Goal: Task Accomplishment & Management: Complete application form

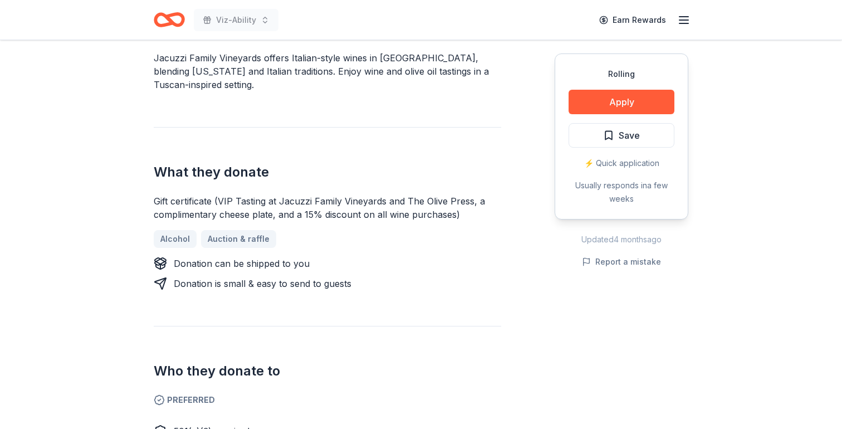
scroll to position [345, 0]
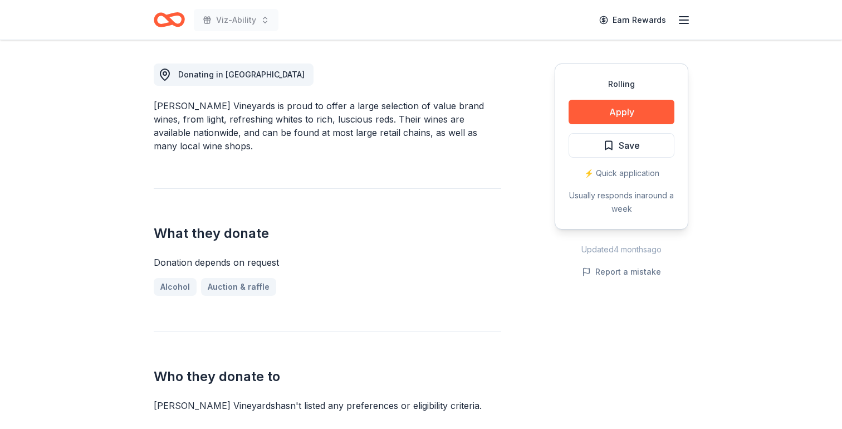
scroll to position [299, 0]
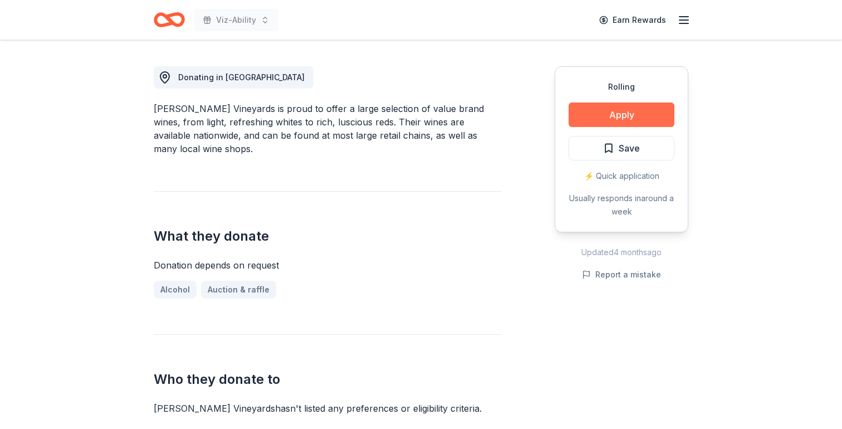
click at [616, 110] on button "Apply" at bounding box center [622, 114] width 106 height 25
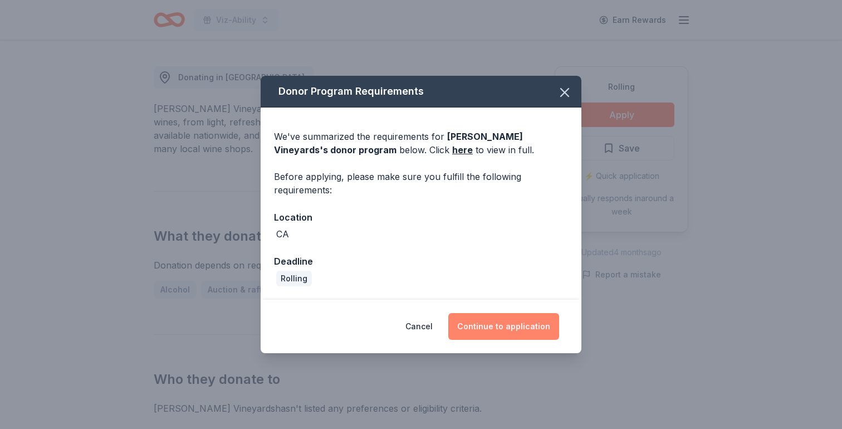
click at [501, 327] on button "Continue to application" at bounding box center [503, 326] width 111 height 27
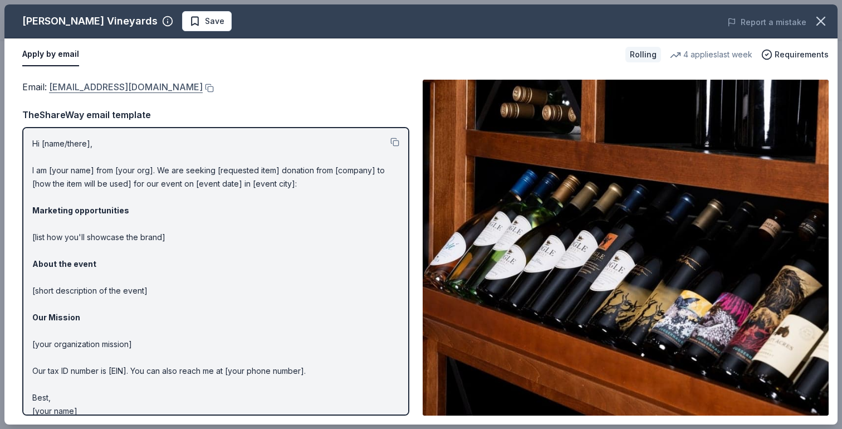
click at [136, 87] on link "donations@boglewinery.com" at bounding box center [126, 87] width 154 height 14
click at [140, 8] on div "Bogle Vineyards Save Report a mistake" at bounding box center [420, 21] width 833 height 34
click at [189, 19] on span "Save" at bounding box center [206, 20] width 35 height 13
click at [168, 23] on html "Viz-Ability Earn Rewards Rolling Share Bogle Vineyards New 4 applies last week …" at bounding box center [421, 214] width 842 height 429
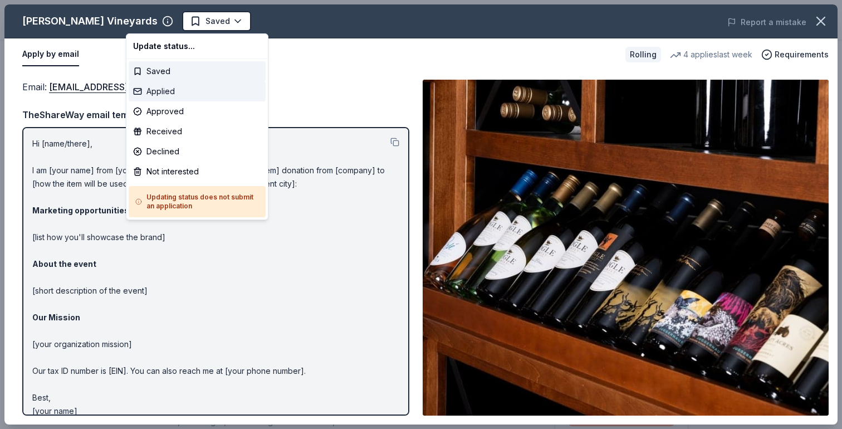
click at [168, 91] on div "Applied" at bounding box center [197, 91] width 137 height 20
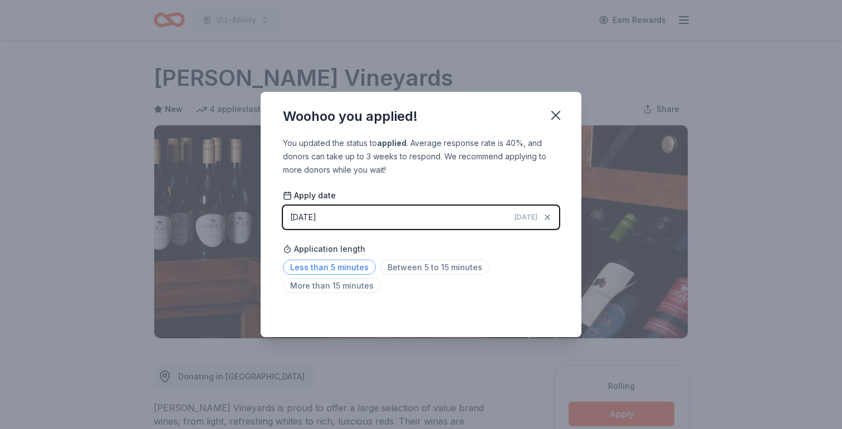
click at [344, 268] on span "Less than 5 minutes" at bounding box center [329, 267] width 93 height 15
click at [558, 115] on icon "button" at bounding box center [556, 116] width 16 height 16
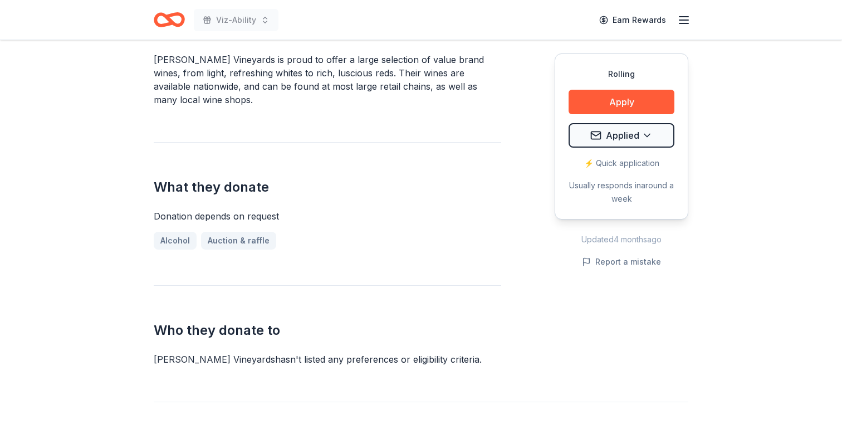
scroll to position [364, 0]
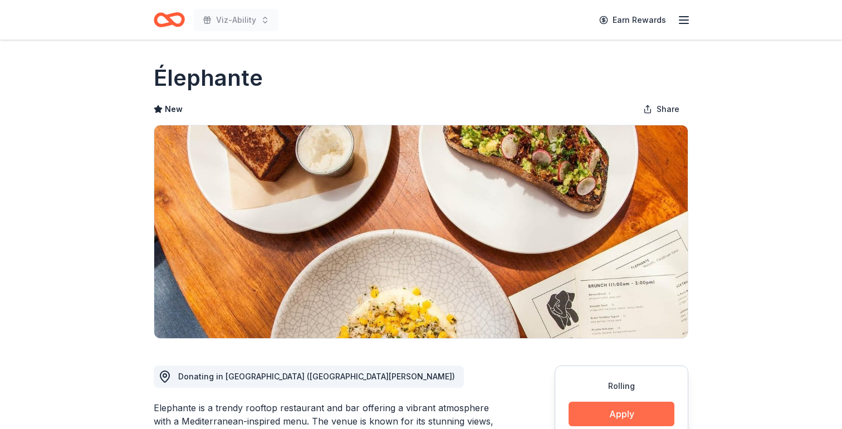
click at [603, 417] on button "Apply" at bounding box center [622, 414] width 106 height 25
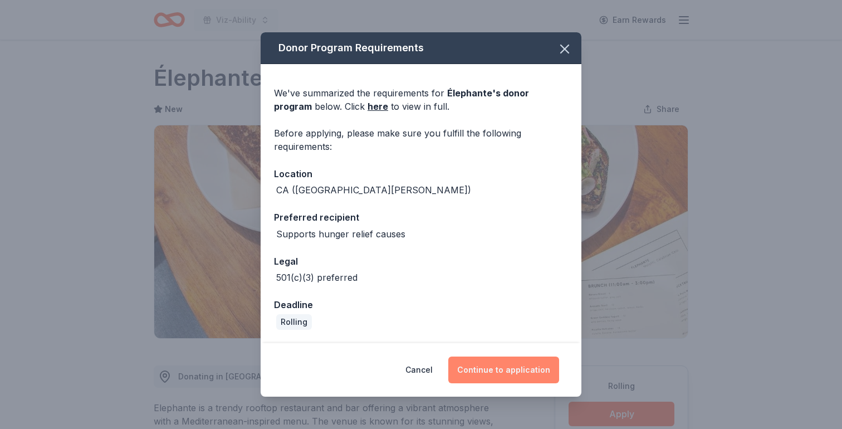
click at [508, 371] on button "Continue to application" at bounding box center [503, 370] width 111 height 27
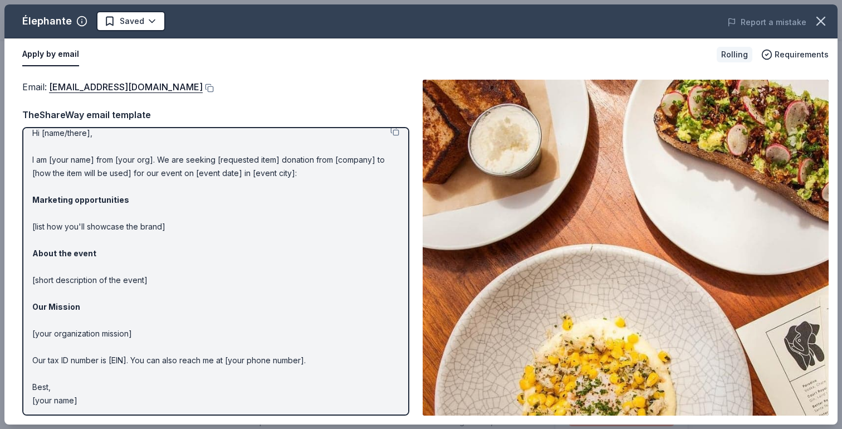
scroll to position [12, 0]
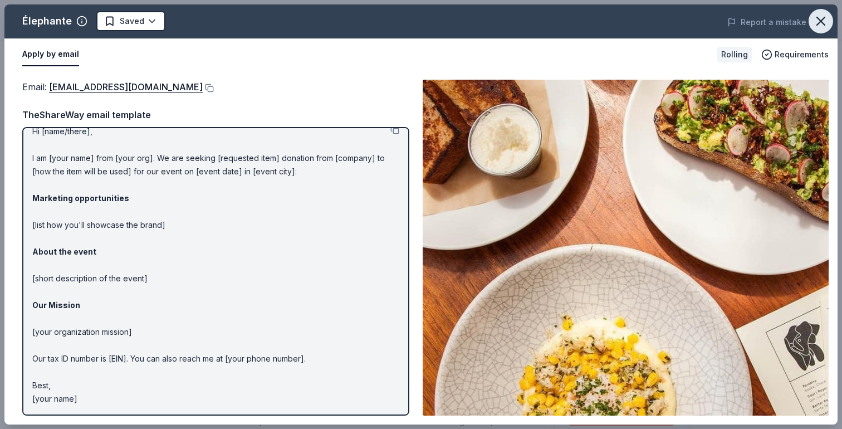
click at [812, 23] on button "button" at bounding box center [821, 21] width 25 height 25
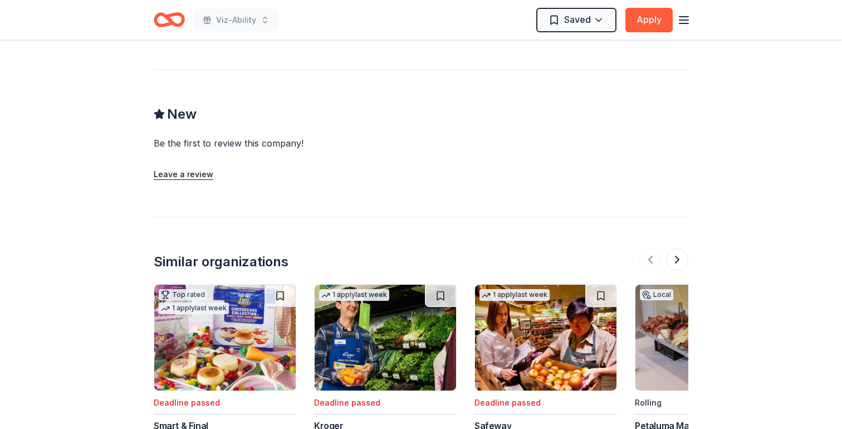
scroll to position [869, 0]
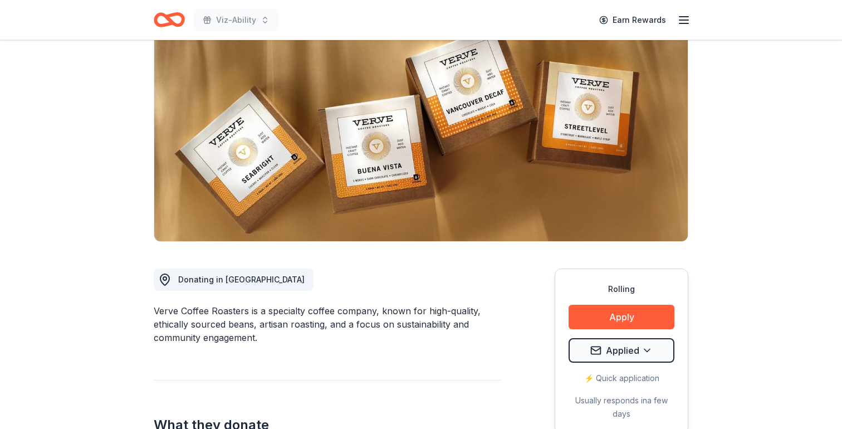
scroll to position [76, 0]
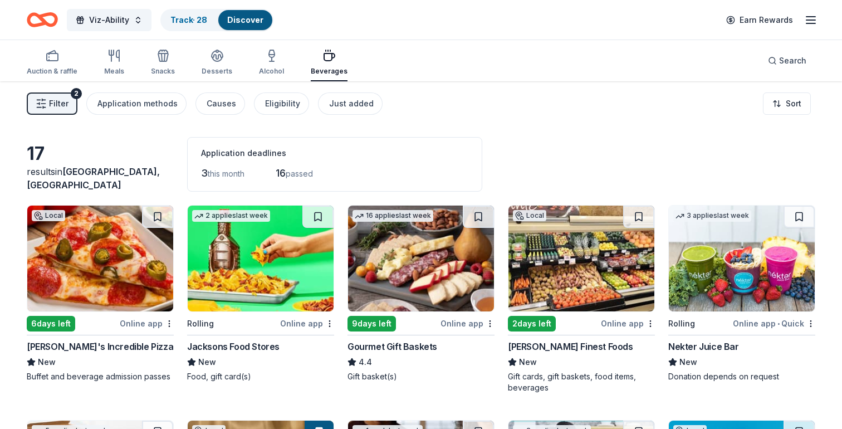
scroll to position [621, 0]
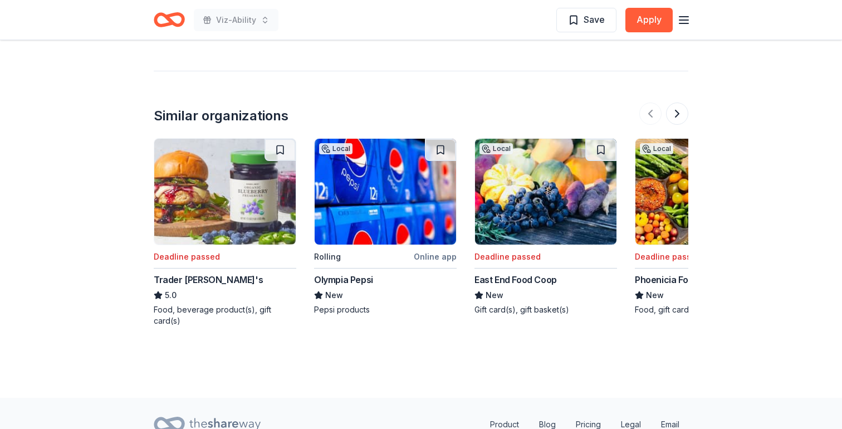
scroll to position [1198, 0]
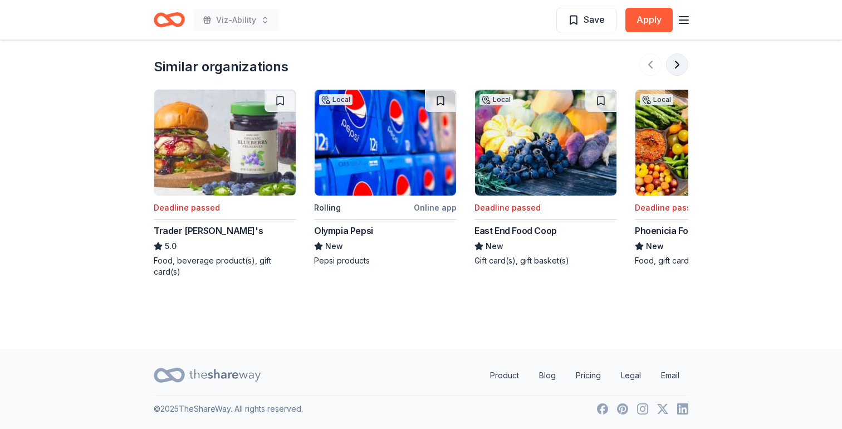
click at [677, 66] on button at bounding box center [677, 64] width 22 height 22
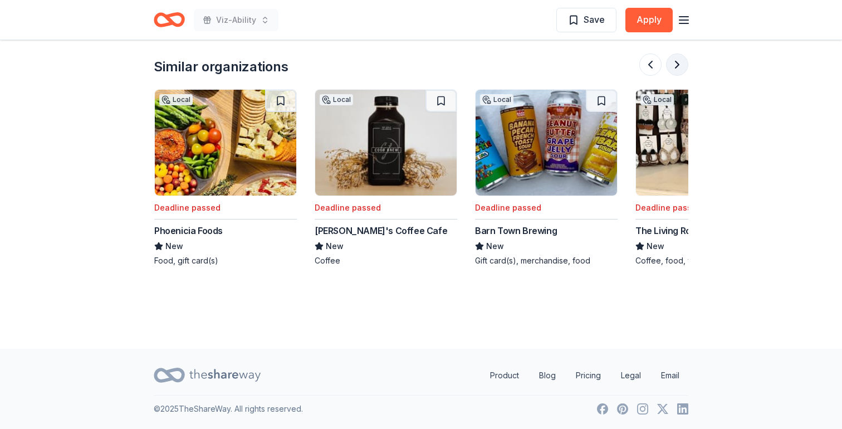
scroll to position [0, 481]
click at [677, 66] on button at bounding box center [677, 64] width 22 height 22
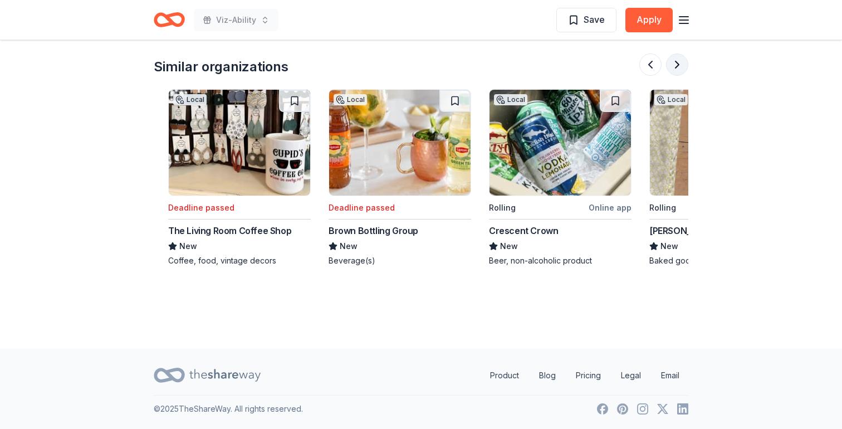
scroll to position [0, 963]
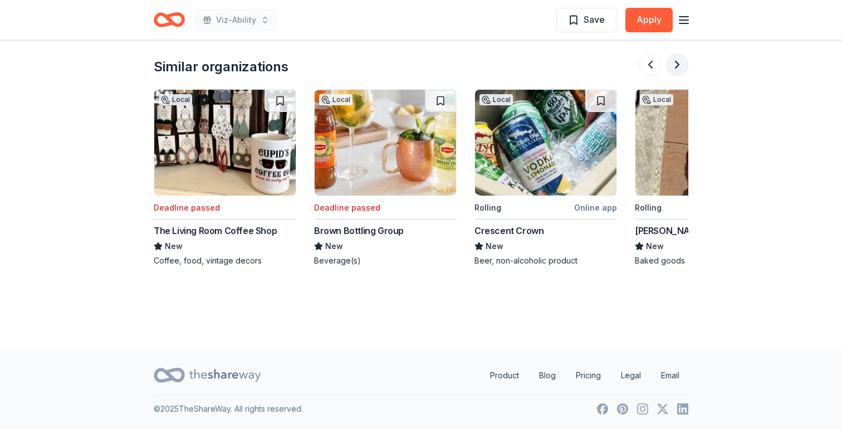
click at [673, 69] on button at bounding box center [677, 64] width 22 height 22
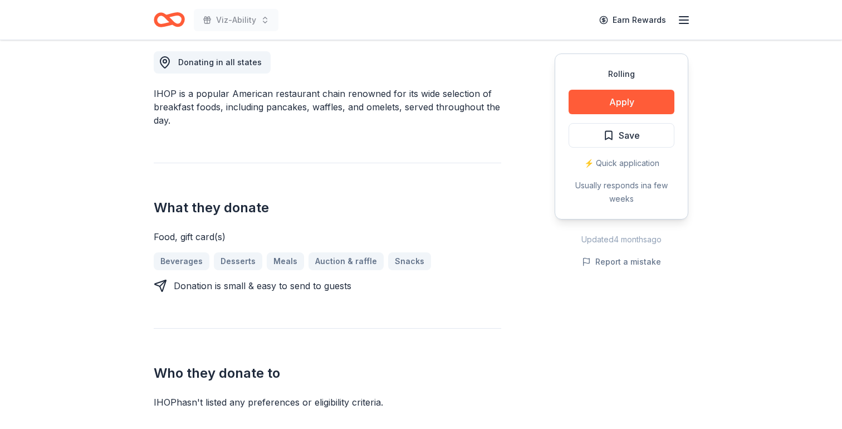
scroll to position [0, 0]
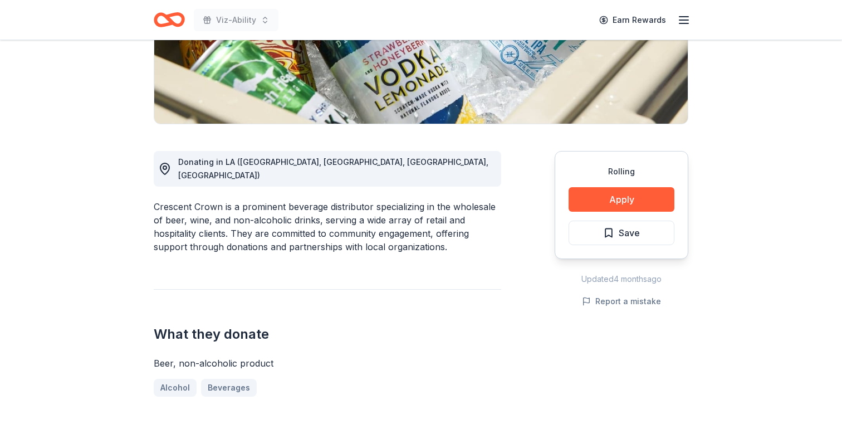
scroll to position [223, 0]
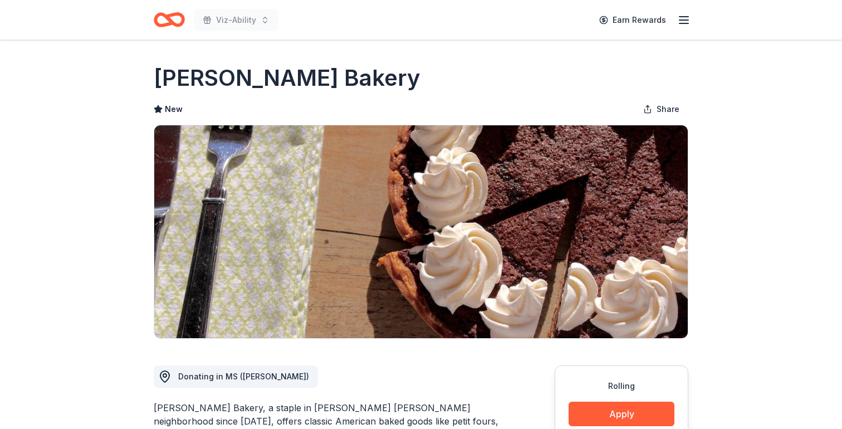
click at [181, 14] on icon "Home" at bounding box center [174, 19] width 17 height 11
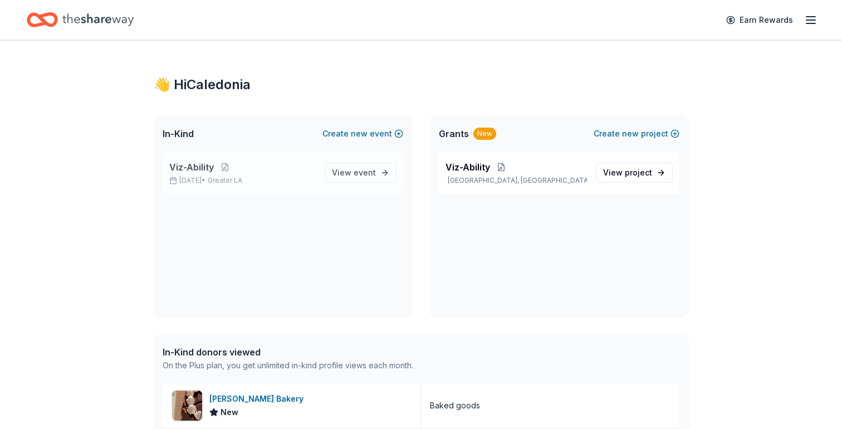
click at [206, 173] on span "Viz-Ability" at bounding box center [191, 166] width 45 height 13
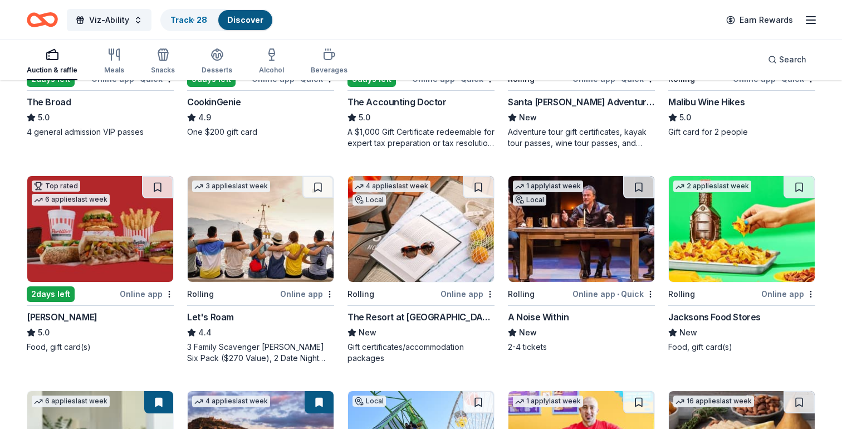
scroll to position [238, 0]
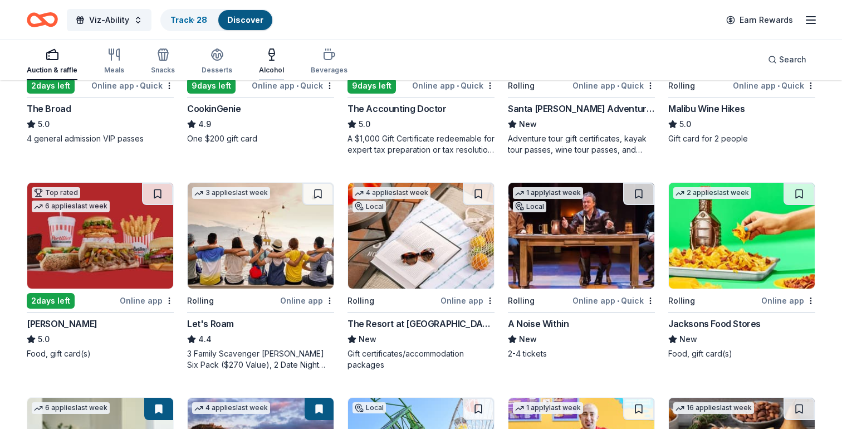
click at [276, 61] on div "Alcohol" at bounding box center [271, 61] width 25 height 27
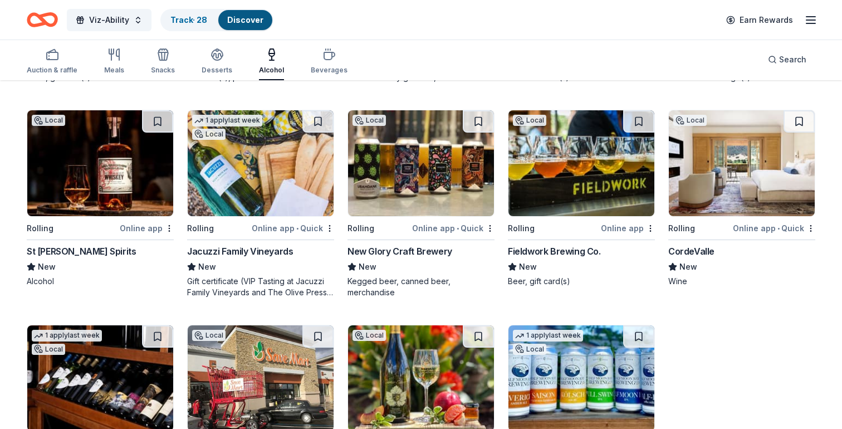
scroll to position [721, 0]
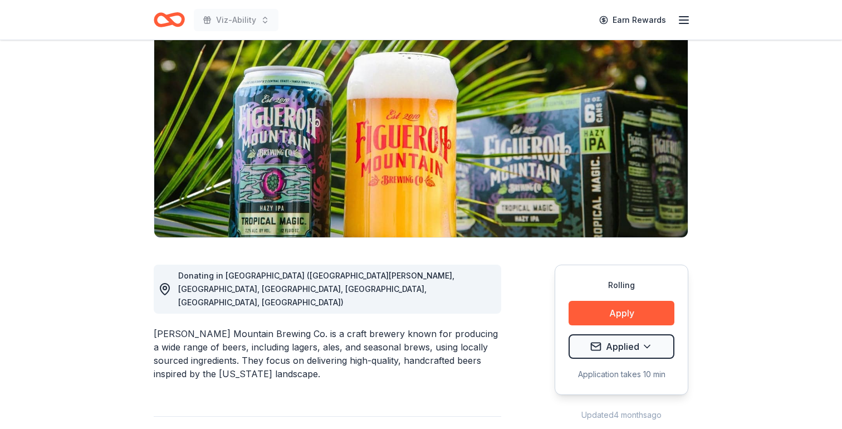
scroll to position [102, 0]
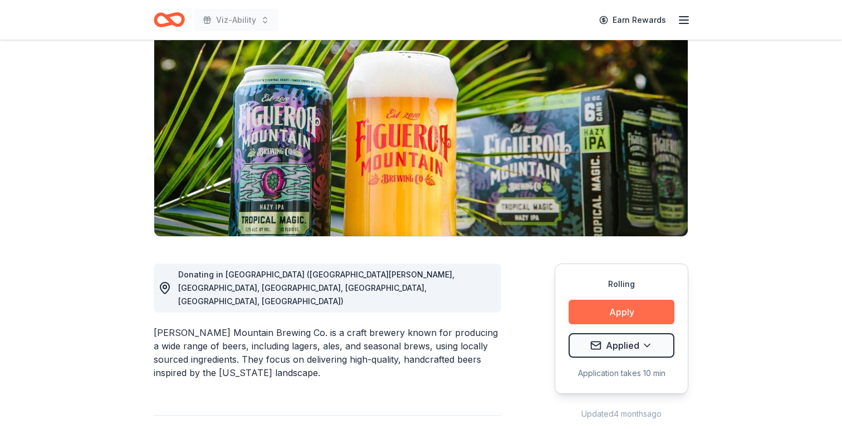
click at [604, 310] on button "Apply" at bounding box center [622, 312] width 106 height 25
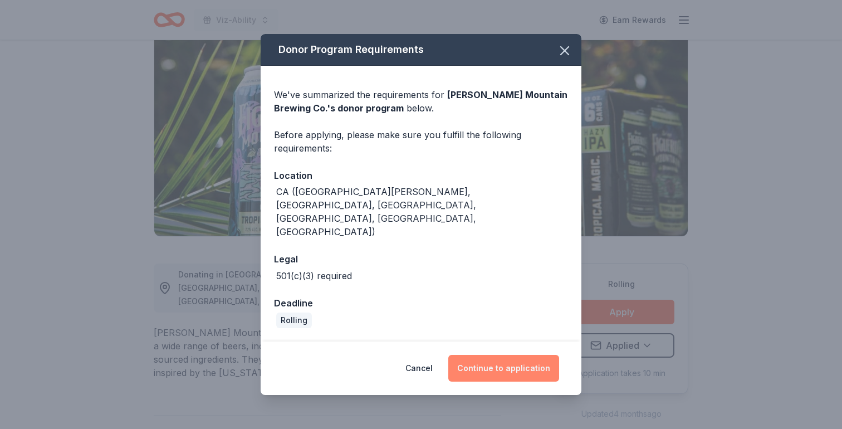
click at [512, 355] on button "Continue to application" at bounding box center [503, 368] width 111 height 27
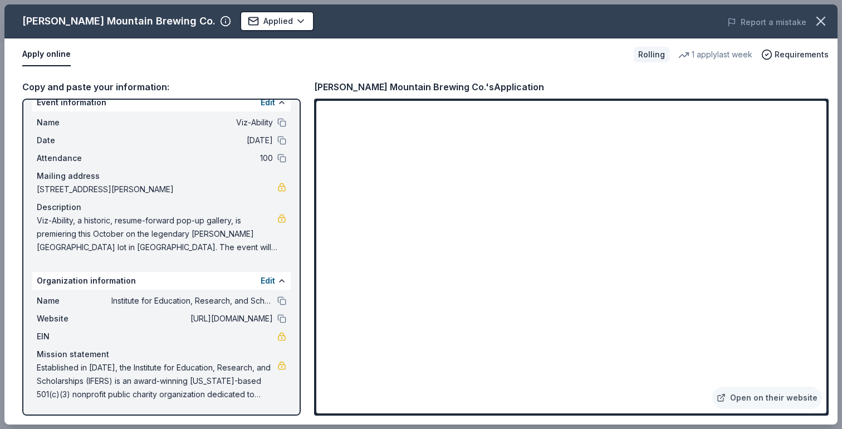
scroll to position [0, 0]
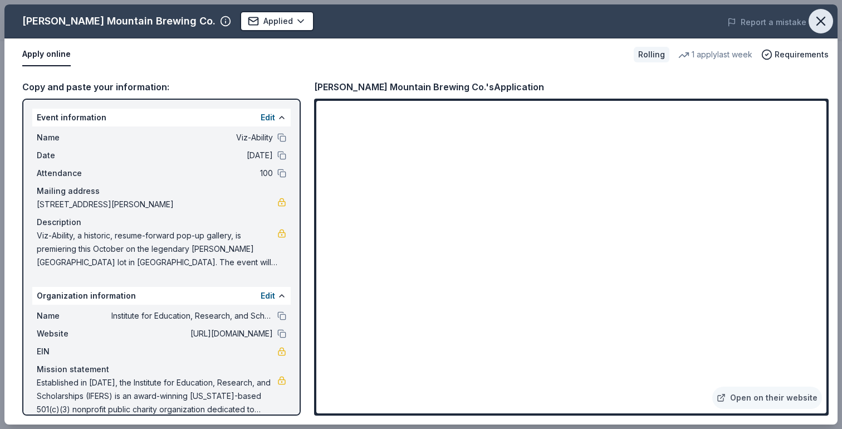
click at [823, 12] on button "button" at bounding box center [821, 21] width 25 height 25
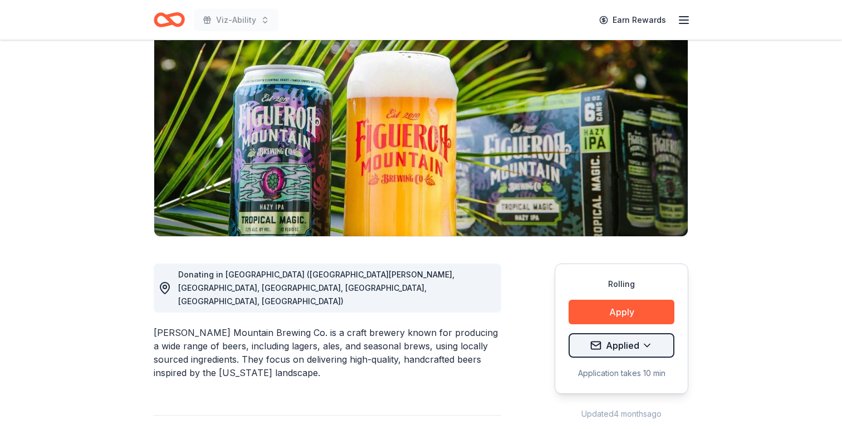
click at [652, 327] on html "Viz-Ability Earn Rewards Rolling Share Figueroa Mountain Brewing Co. New 1 appl…" at bounding box center [421, 112] width 842 height 429
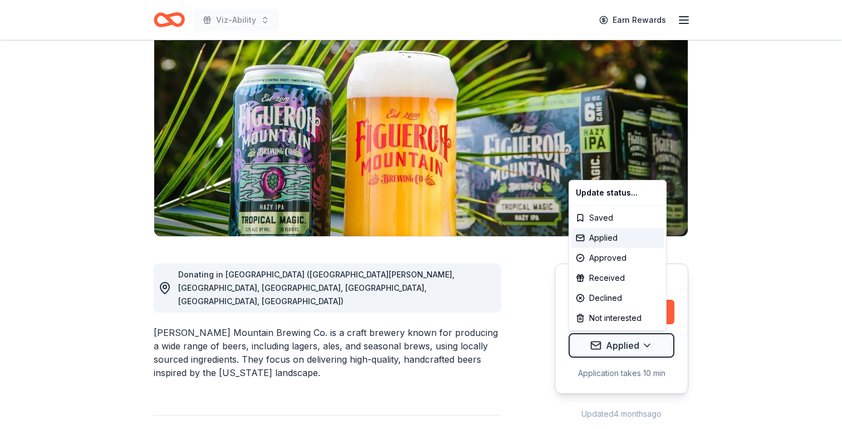
click at [755, 327] on html "Viz-Ability Earn Rewards Rolling Share Figueroa Mountain Brewing Co. New 1 appl…" at bounding box center [421, 112] width 842 height 429
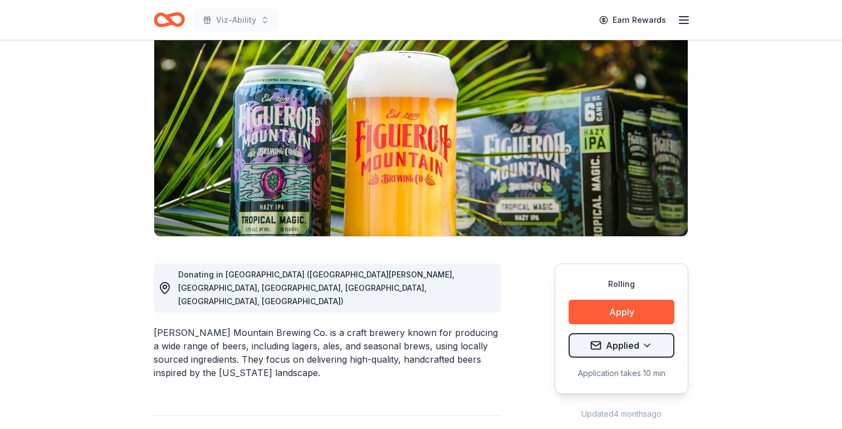
click at [649, 327] on html "Viz-Ability Earn Rewards Rolling Share Figueroa Mountain Brewing Co. New 1 appl…" at bounding box center [421, 112] width 842 height 429
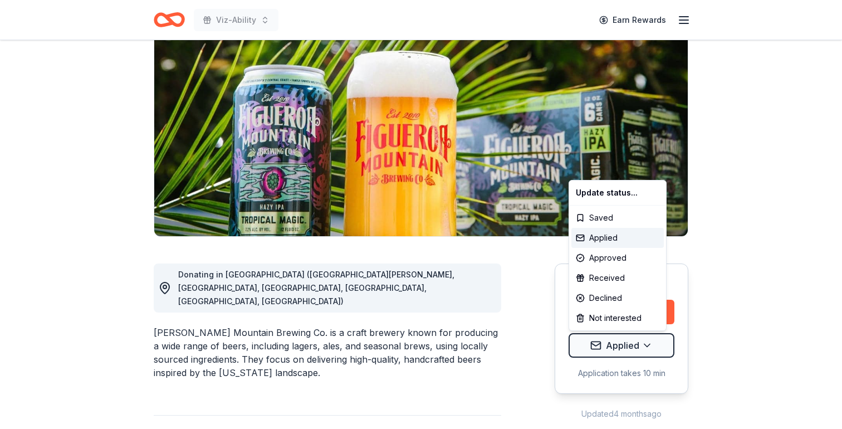
click at [741, 297] on html "Viz-Ability Earn Rewards Rolling Share Figueroa Mountain Brewing Co. New 1 appl…" at bounding box center [421, 112] width 842 height 429
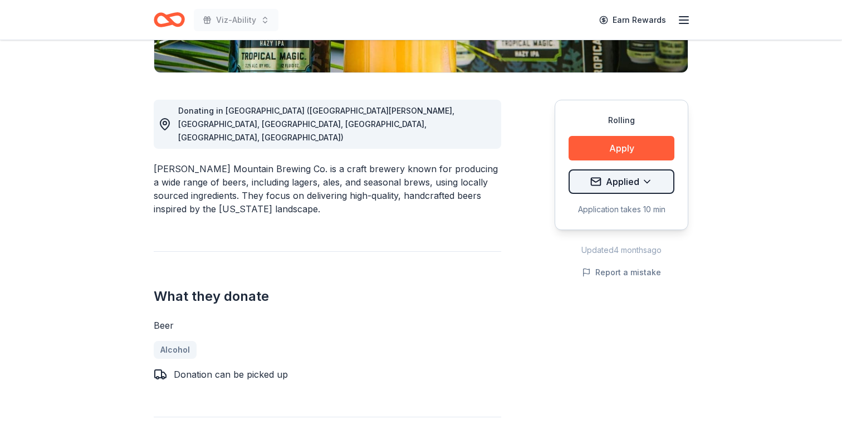
scroll to position [268, 0]
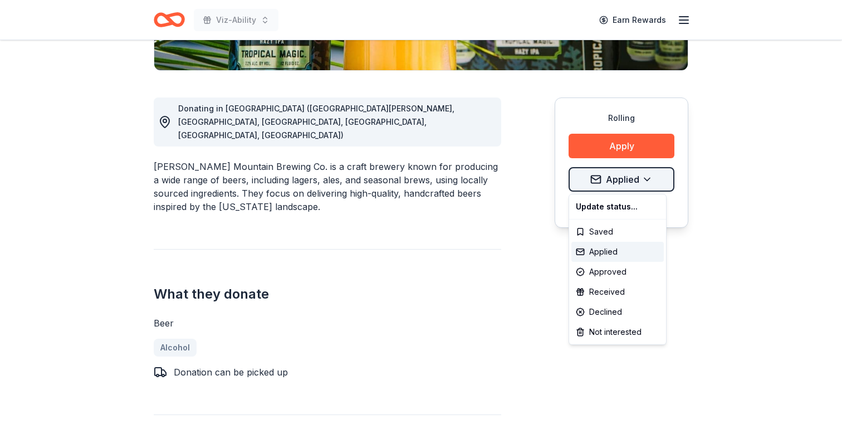
click at [610, 235] on div "Saved" at bounding box center [618, 232] width 92 height 20
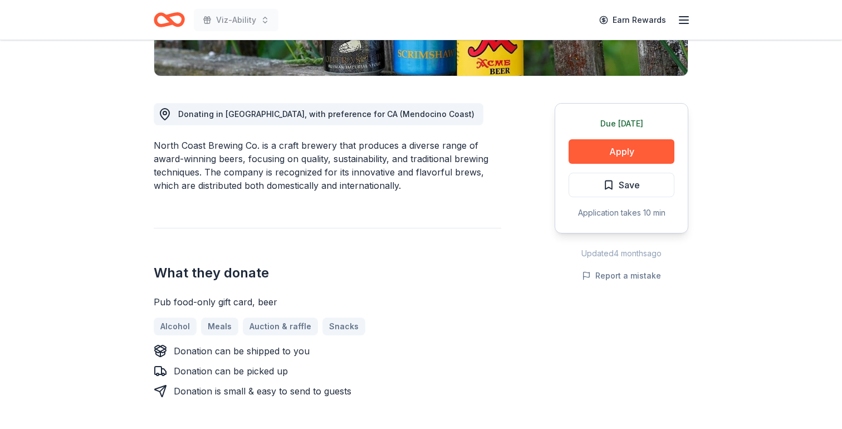
scroll to position [291, 0]
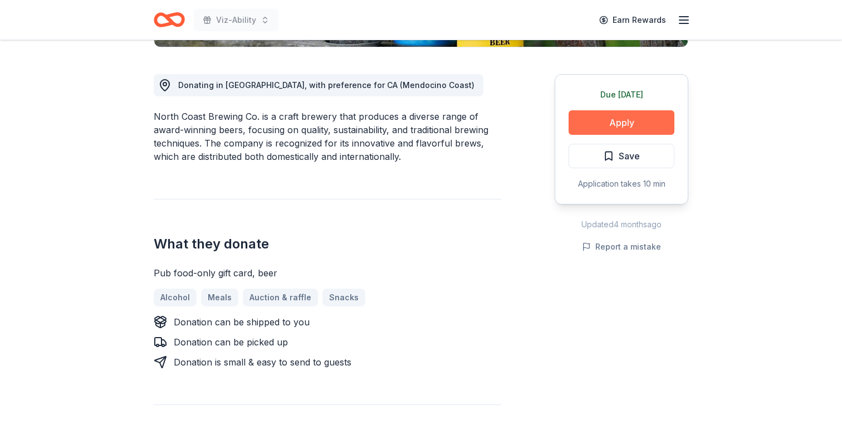
click at [638, 123] on button "Apply" at bounding box center [622, 122] width 106 height 25
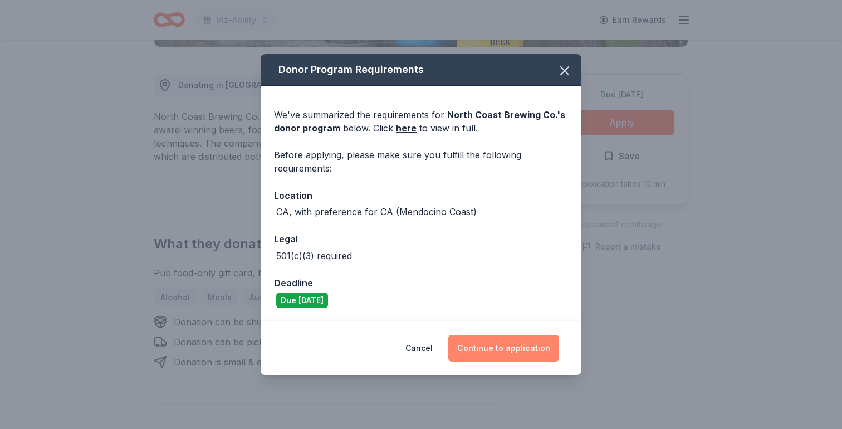
click at [499, 350] on button "Continue to application" at bounding box center [503, 348] width 111 height 27
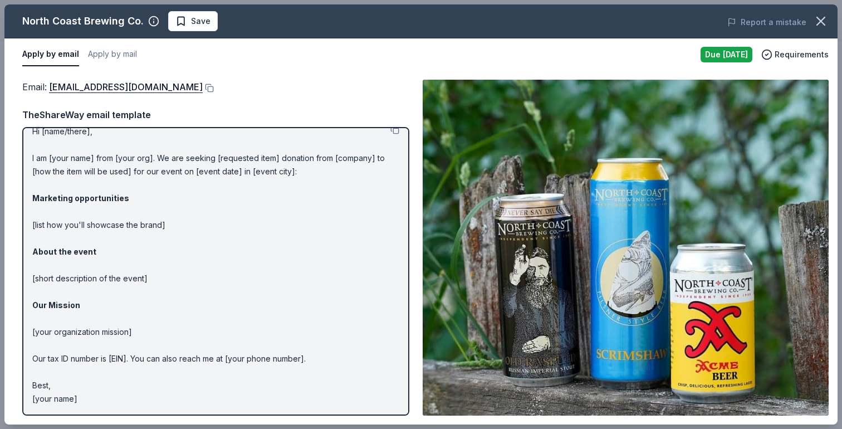
scroll to position [0, 0]
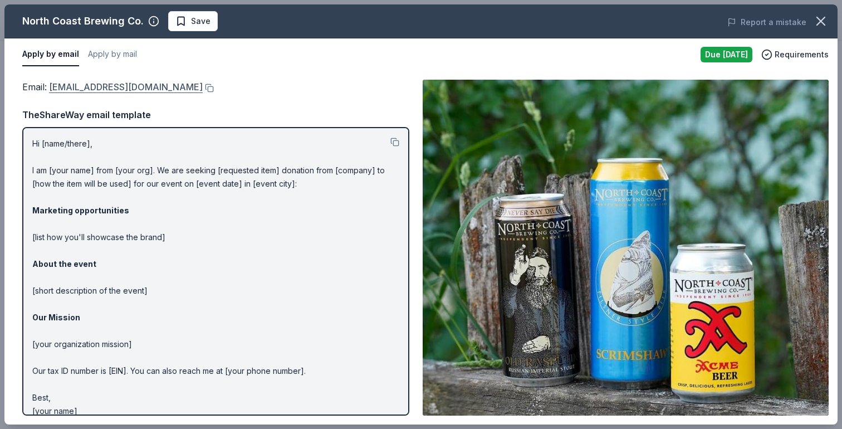
click at [163, 89] on link "donations@northcoastbrewing.com" at bounding box center [126, 87] width 154 height 14
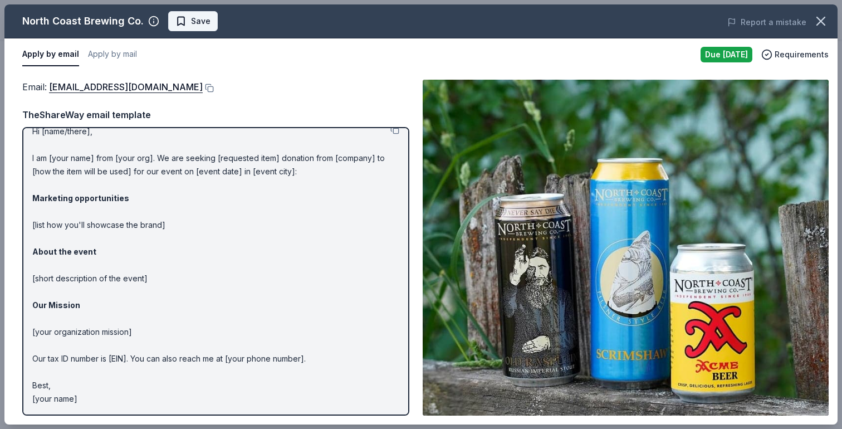
click at [178, 19] on span "Save" at bounding box center [192, 20] width 35 height 13
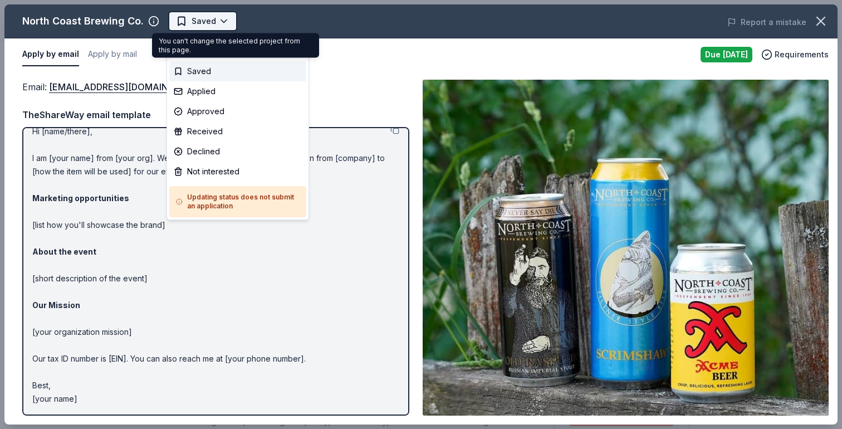
scroll to position [0, 0]
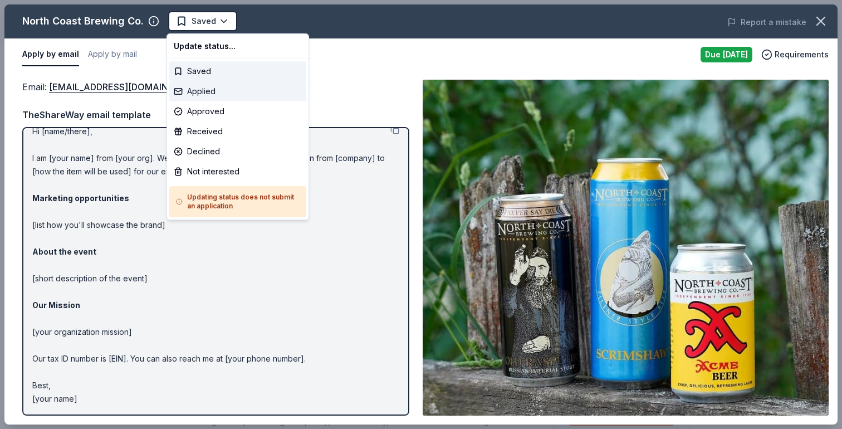
click at [209, 89] on div "Applied" at bounding box center [237, 91] width 137 height 20
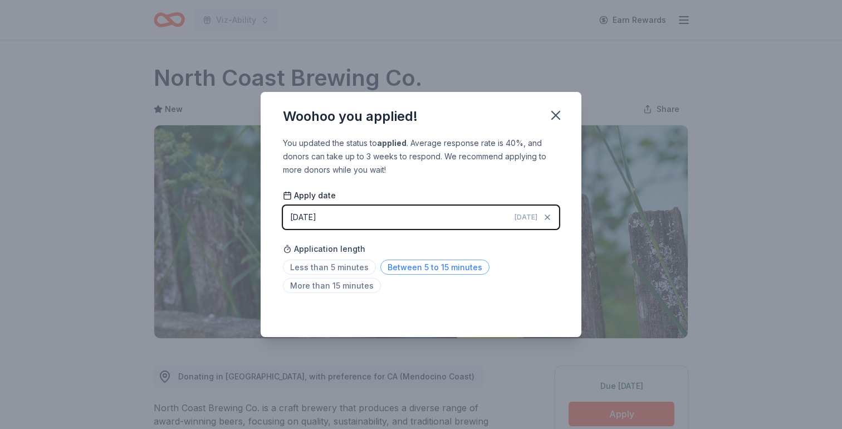
click at [417, 266] on span "Between 5 to 15 minutes" at bounding box center [434, 267] width 109 height 15
click at [554, 118] on icon "button" at bounding box center [556, 115] width 8 height 8
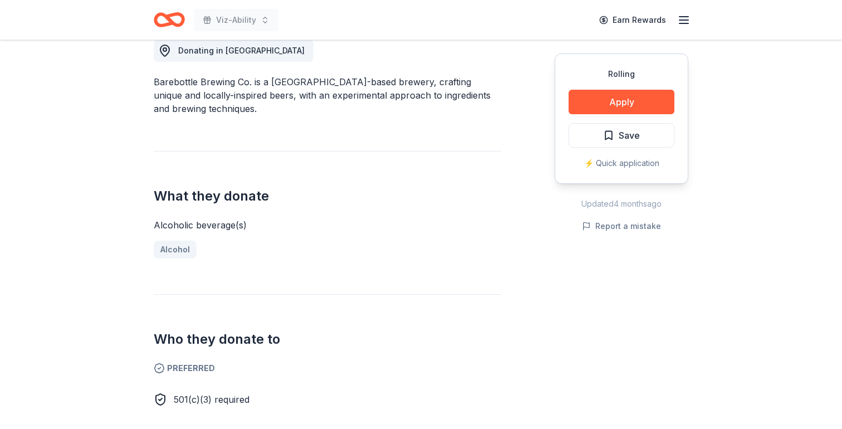
scroll to position [296, 0]
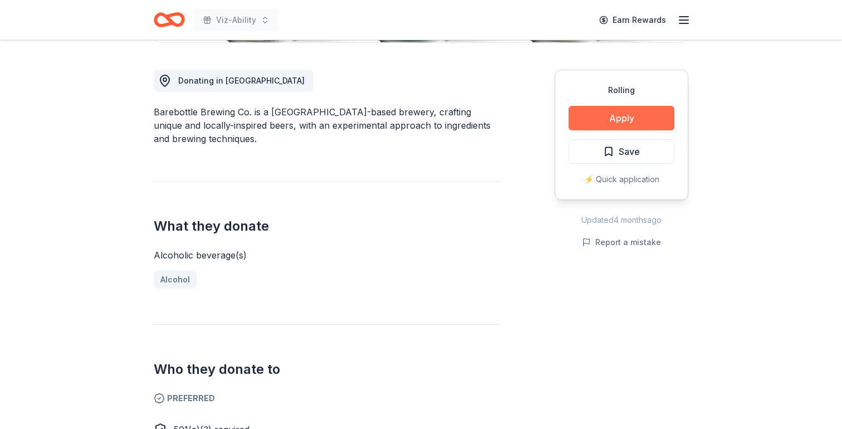
click at [629, 116] on button "Apply" at bounding box center [622, 118] width 106 height 25
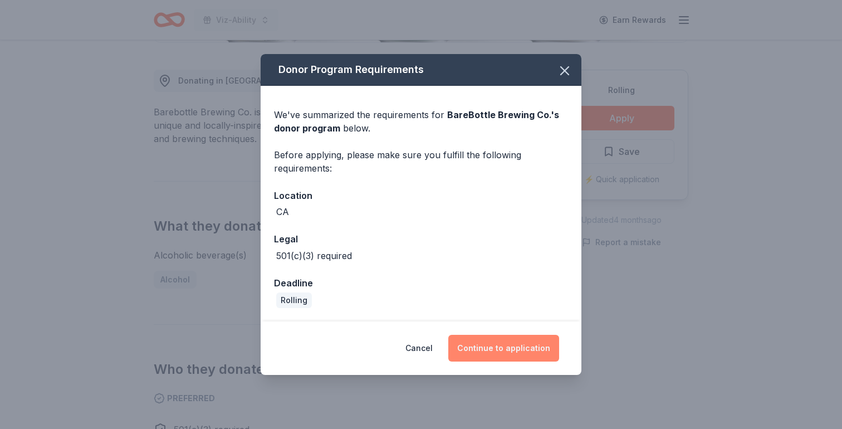
click at [499, 354] on button "Continue to application" at bounding box center [503, 348] width 111 height 27
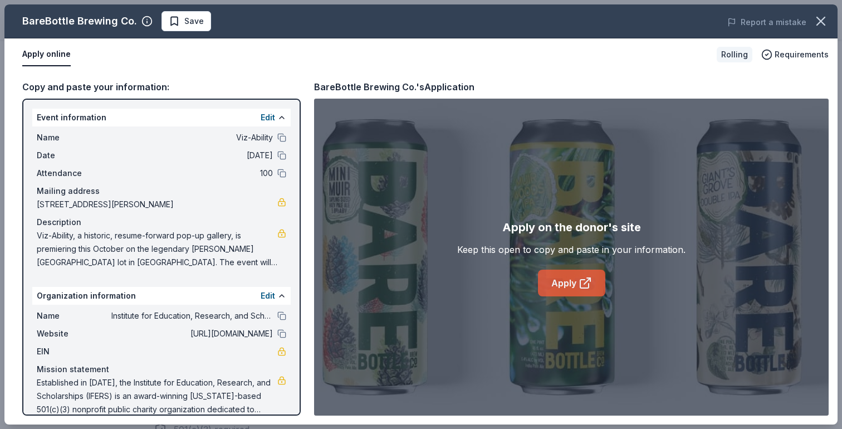
click at [569, 287] on link "Apply" at bounding box center [571, 283] width 67 height 27
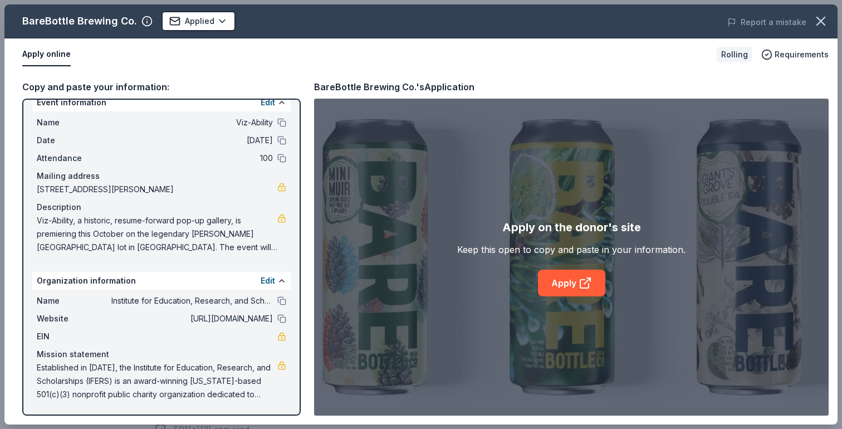
scroll to position [0, 0]
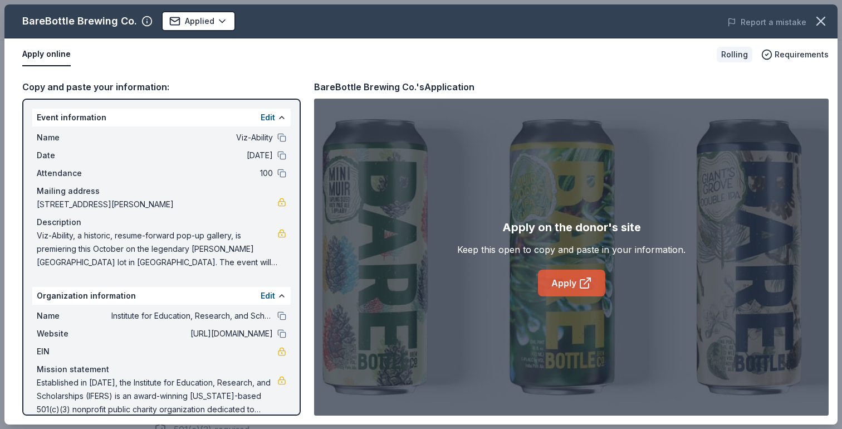
click at [563, 280] on link "Apply" at bounding box center [571, 283] width 67 height 27
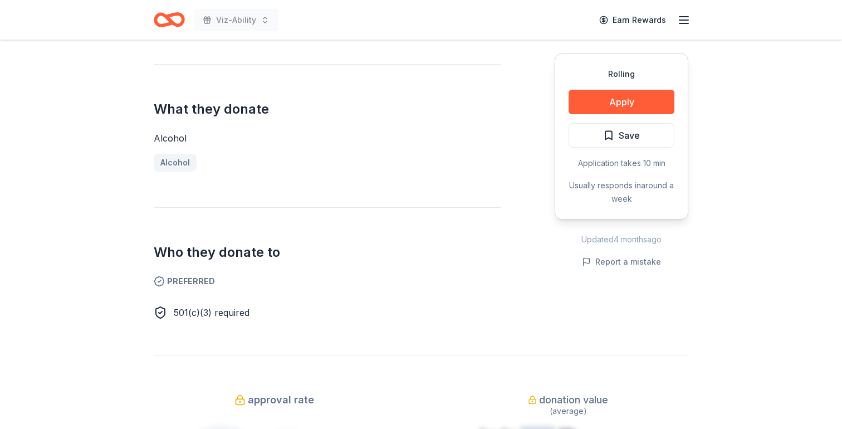
scroll to position [423, 0]
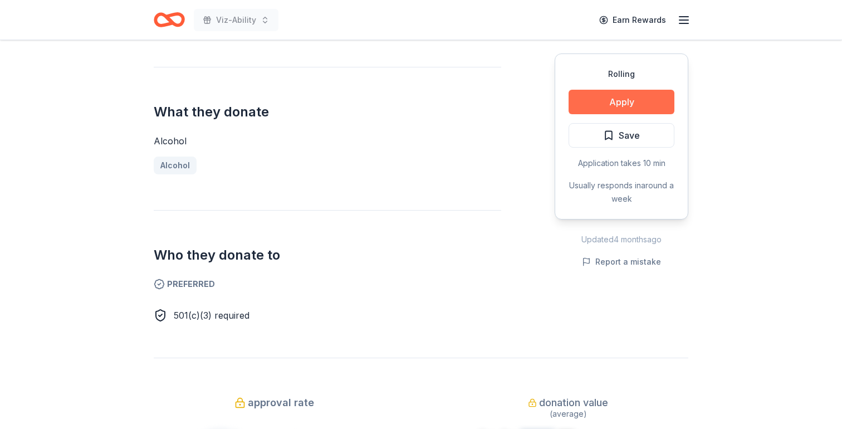
click at [622, 102] on button "Apply" at bounding box center [622, 102] width 106 height 25
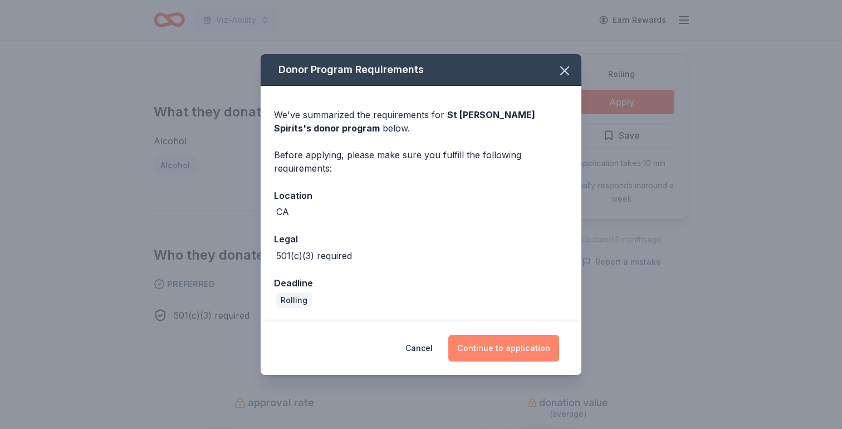
click at [472, 355] on button "Continue to application" at bounding box center [503, 348] width 111 height 27
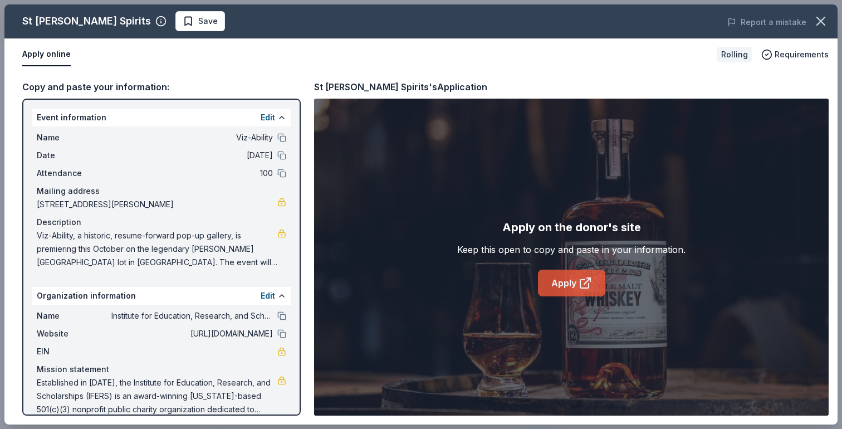
click at [572, 287] on link "Apply" at bounding box center [571, 283] width 67 height 27
click at [824, 24] on icon "button" at bounding box center [821, 21] width 8 height 8
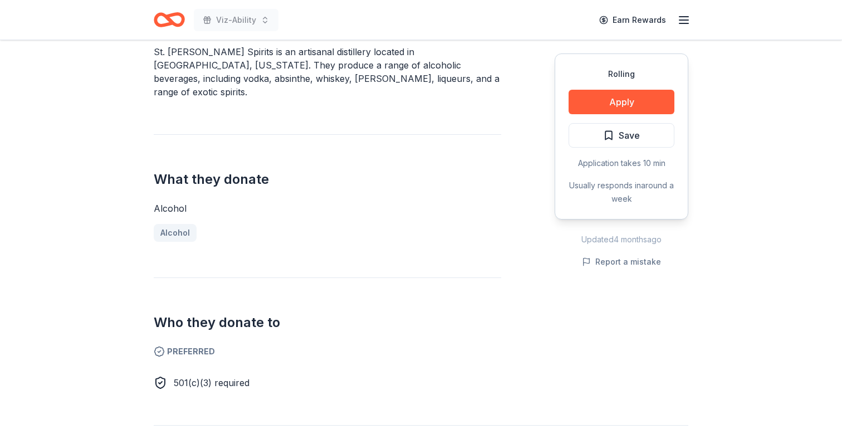
scroll to position [359, 0]
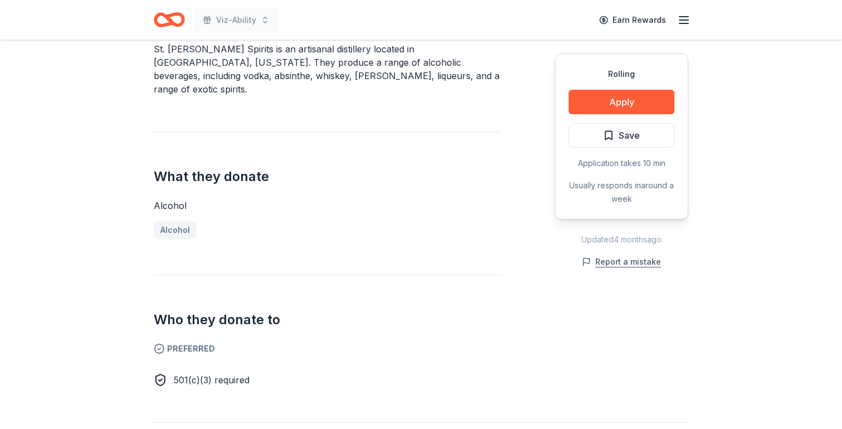
click at [633, 258] on button "Report a mistake" at bounding box center [621, 261] width 79 height 13
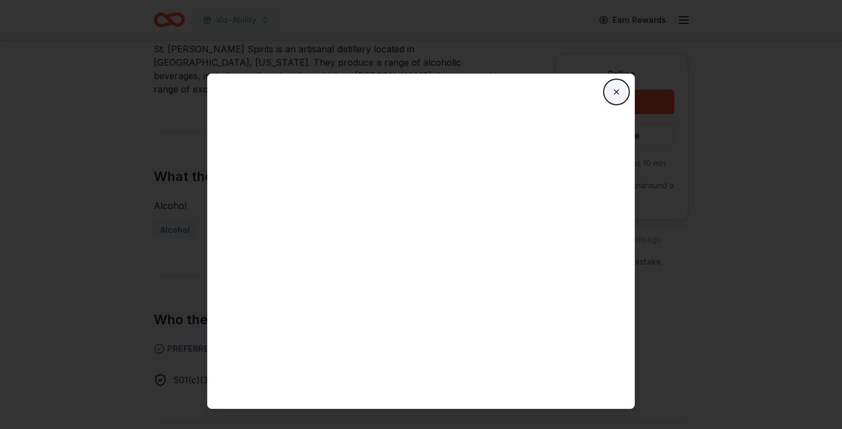
click at [617, 94] on button "Close" at bounding box center [617, 92] width 22 height 22
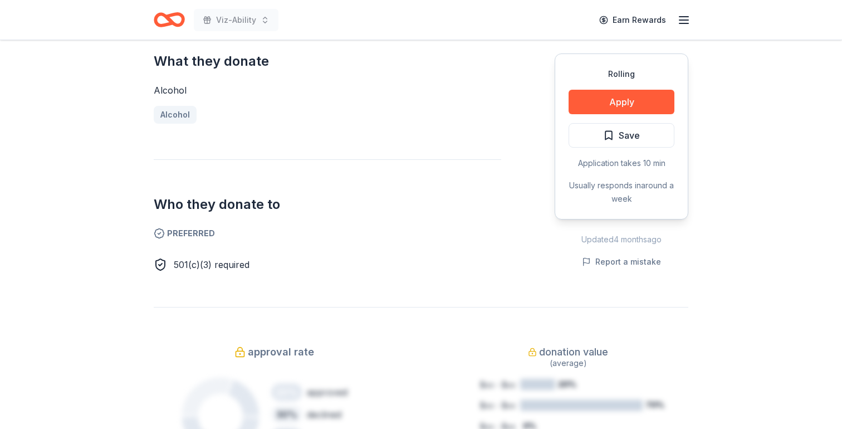
scroll to position [473, 0]
click at [648, 129] on button "Save" at bounding box center [622, 135] width 106 height 25
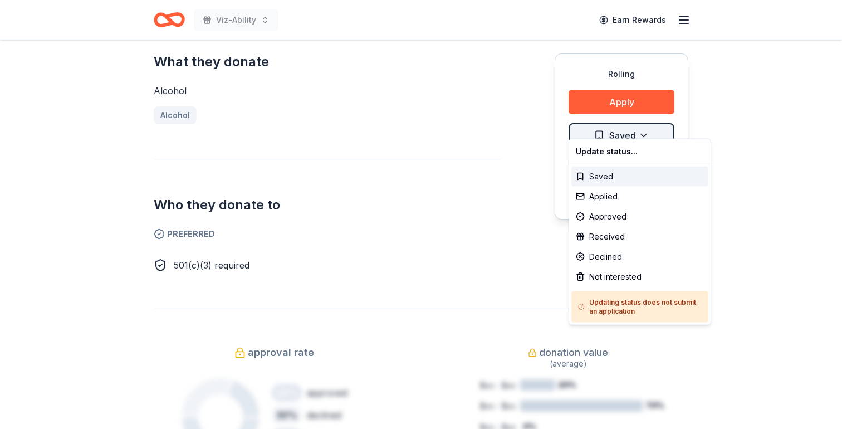
click at [608, 278] on div "Not interested" at bounding box center [640, 277] width 137 height 20
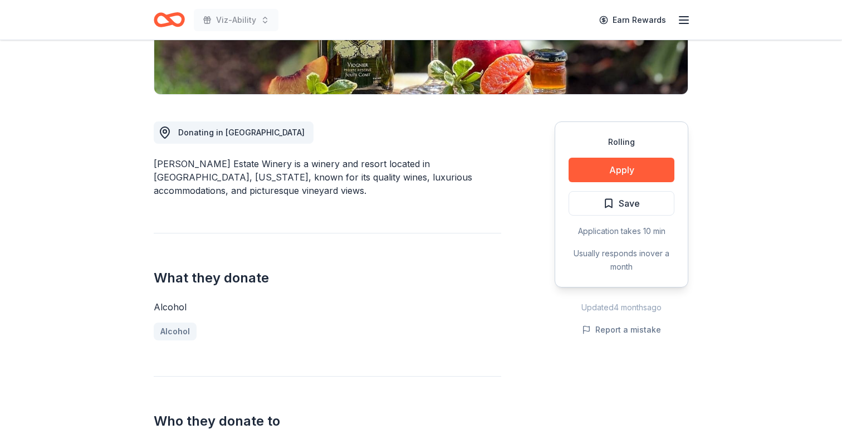
scroll to position [252, 0]
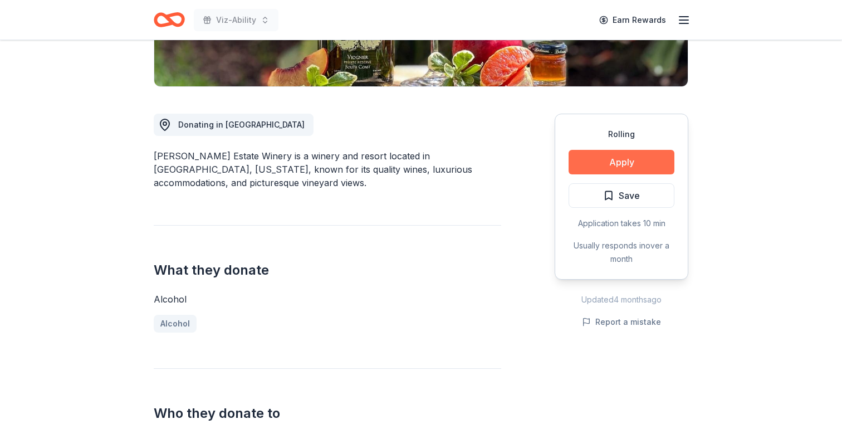
click at [627, 170] on button "Apply" at bounding box center [622, 162] width 106 height 25
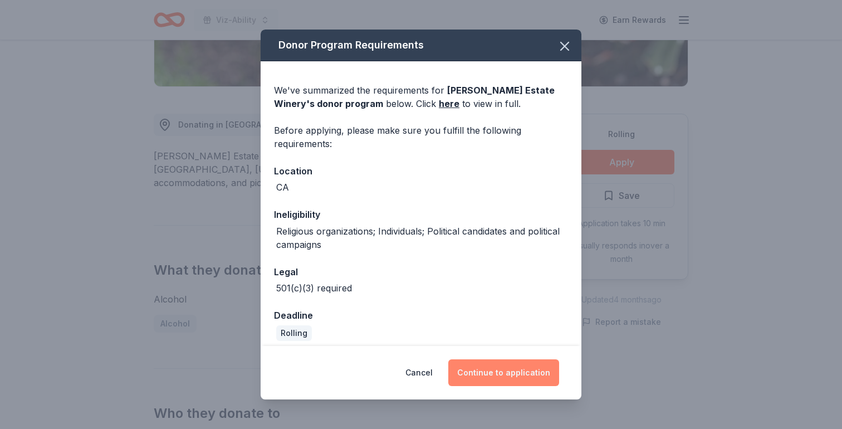
click at [524, 374] on button "Continue to application" at bounding box center [503, 372] width 111 height 27
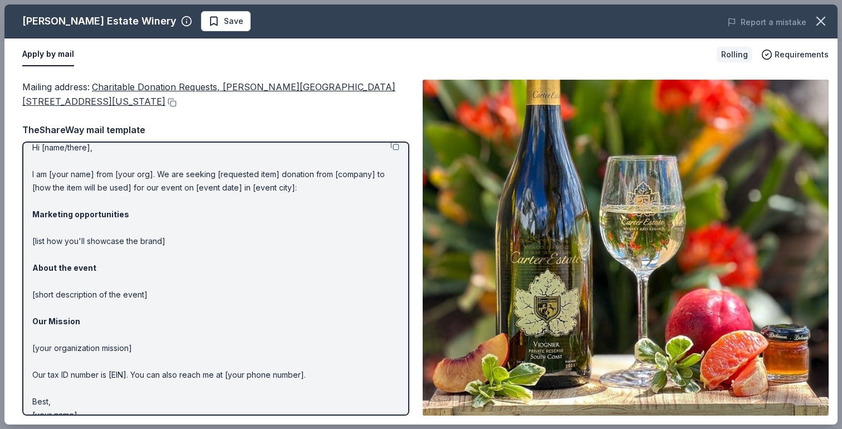
scroll to position [0, 0]
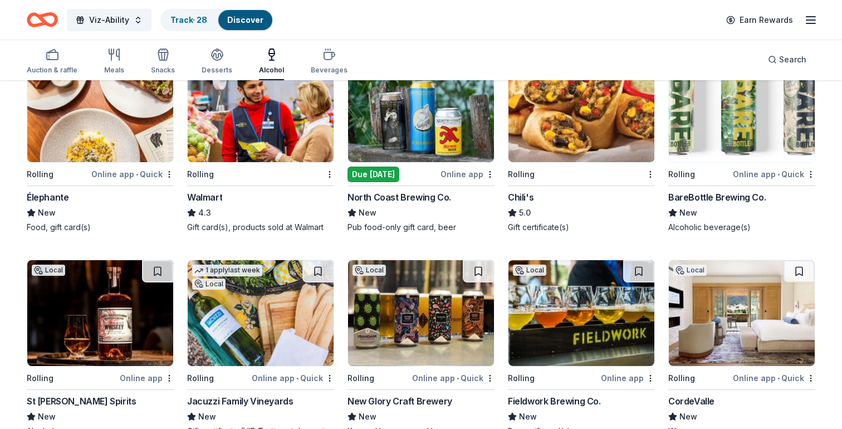
scroll to position [579, 0]
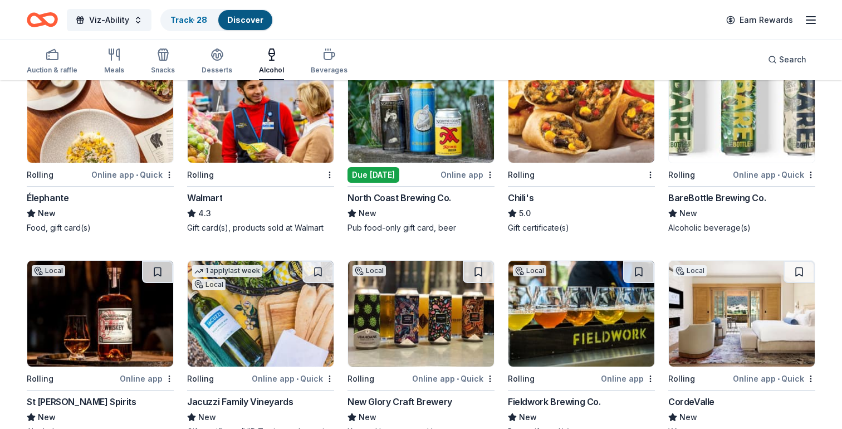
click at [709, 125] on img at bounding box center [742, 110] width 146 height 106
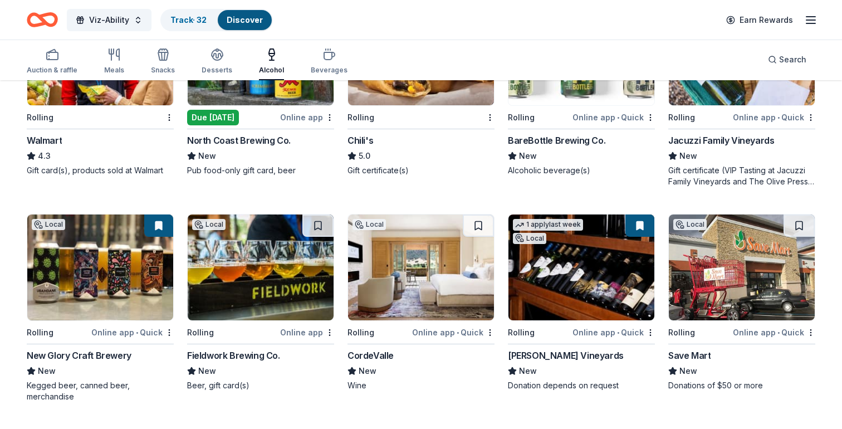
scroll to position [624, 0]
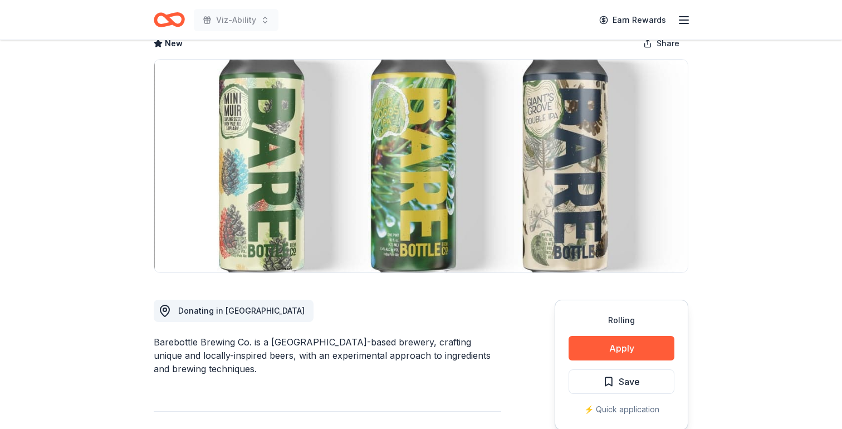
scroll to position [74, 0]
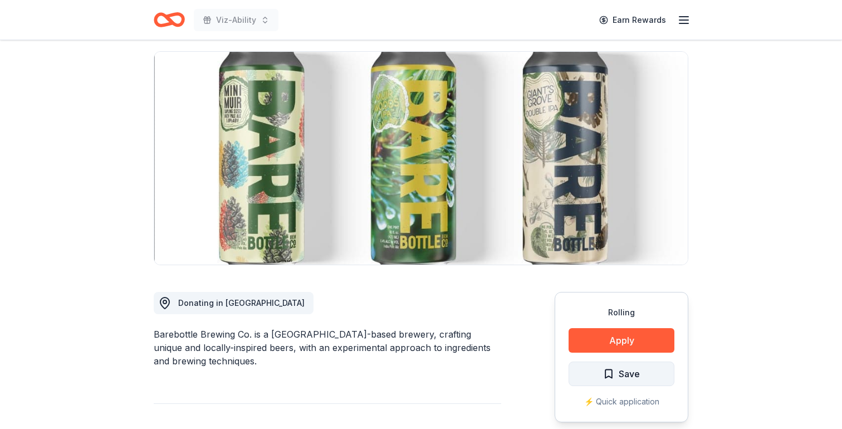
click at [629, 373] on span "Save" at bounding box center [629, 374] width 21 height 14
click at [629, 373] on div "Rolling Apply Save ⚡️ Quick application" at bounding box center [622, 357] width 134 height 130
click at [652, 355] on html "Viz-Ability Earn Rewards Rolling Share BareBottle Brewing Co. New Share Donatin…" at bounding box center [421, 140] width 842 height 429
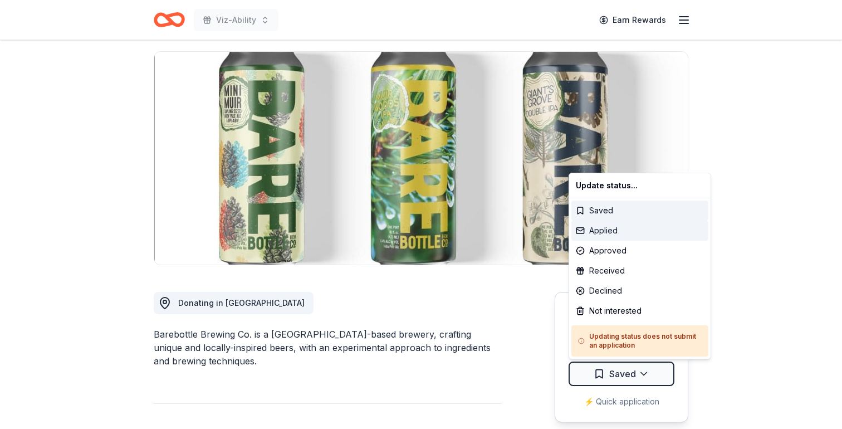
click at [622, 226] on div "Applied" at bounding box center [640, 231] width 137 height 20
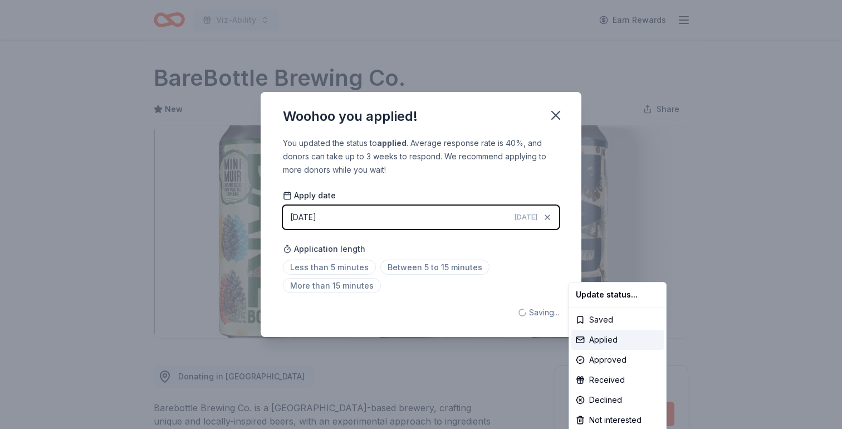
scroll to position [0, 0]
click at [329, 265] on html "Viz-Ability Earn Rewards Rolling Share BareBottle Brewing Co. New Share Donatin…" at bounding box center [421, 214] width 842 height 429
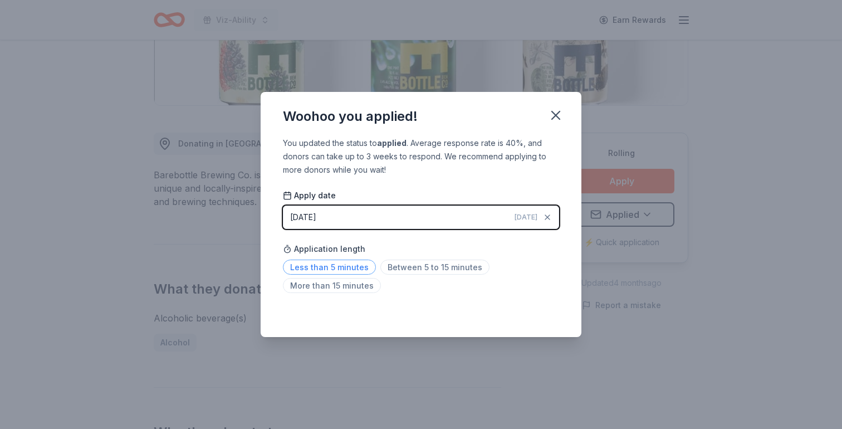
click at [329, 270] on span "Less than 5 minutes" at bounding box center [329, 267] width 93 height 15
click at [555, 110] on icon "button" at bounding box center [556, 116] width 16 height 16
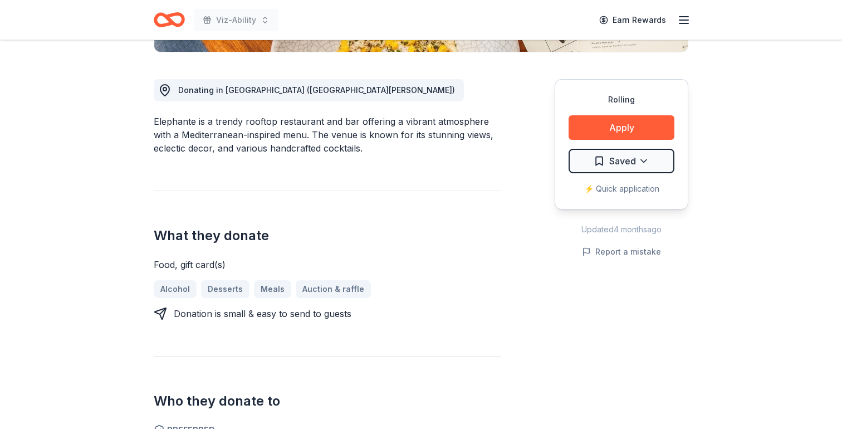
scroll to position [287, 0]
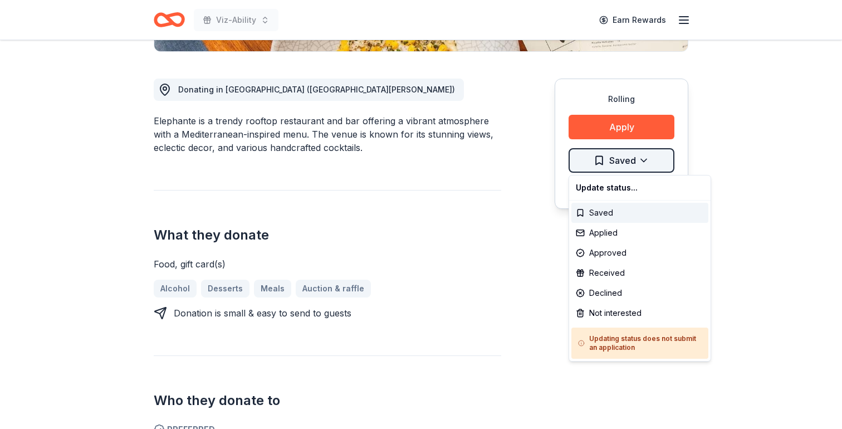
click at [627, 315] on div "Not interested" at bounding box center [640, 313] width 137 height 20
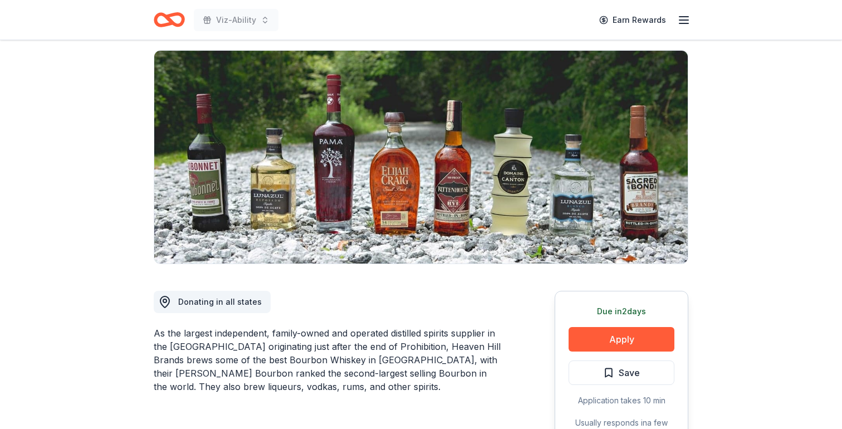
scroll to position [86, 0]
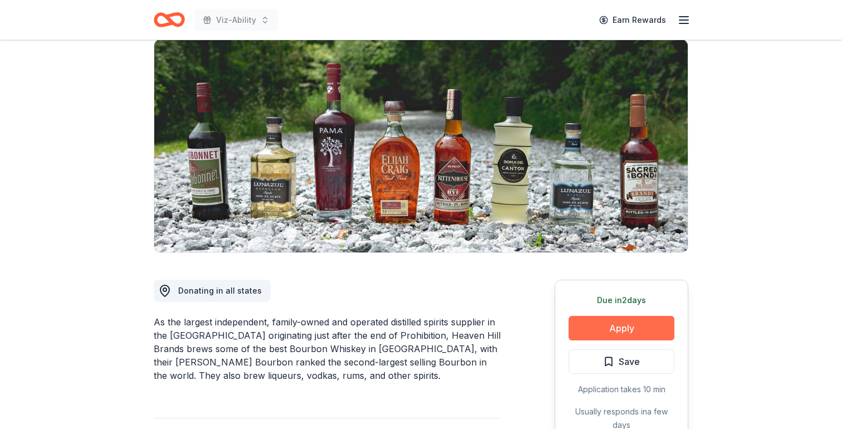
click at [614, 328] on button "Apply" at bounding box center [622, 328] width 106 height 25
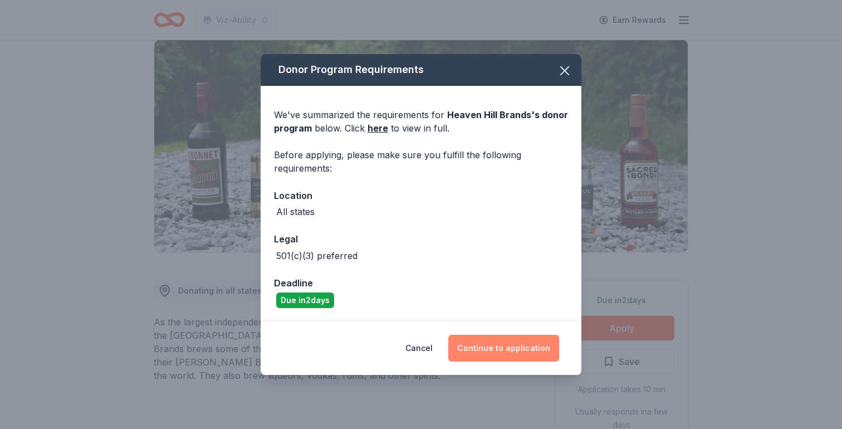
click at [486, 344] on button "Continue to application" at bounding box center [503, 348] width 111 height 27
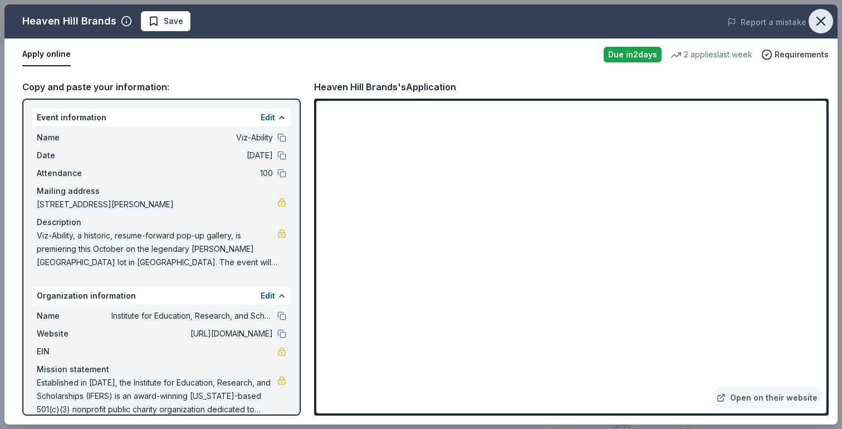
click at [823, 22] on icon "button" at bounding box center [821, 21] width 16 height 16
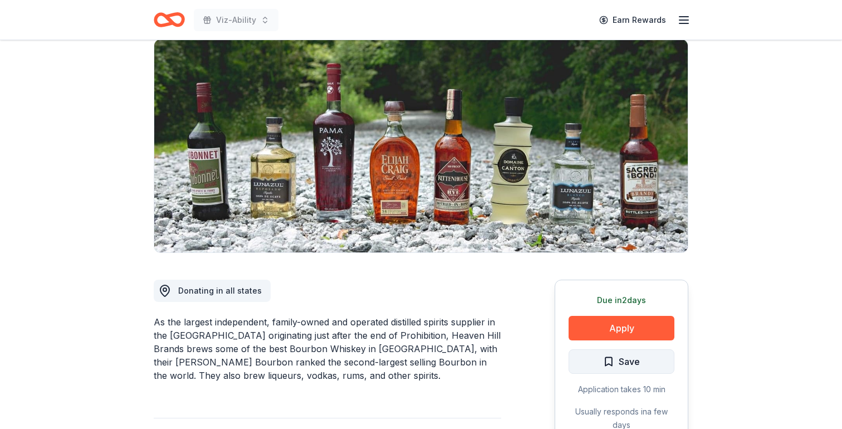
click at [628, 365] on span "Save" at bounding box center [629, 361] width 21 height 14
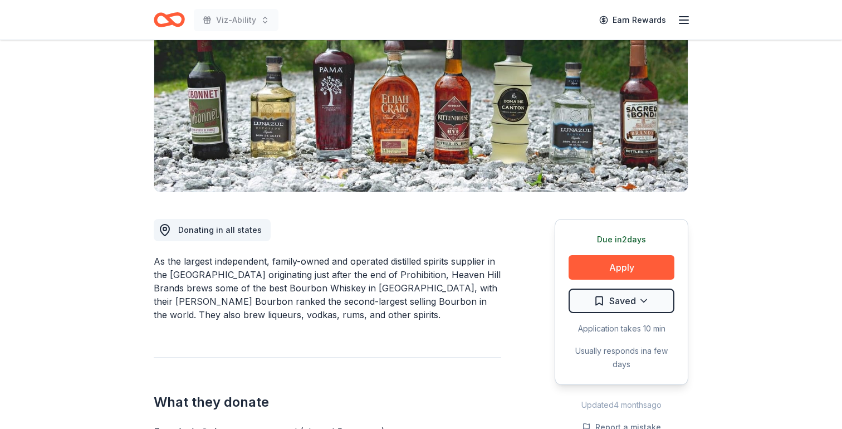
scroll to position [155, 0]
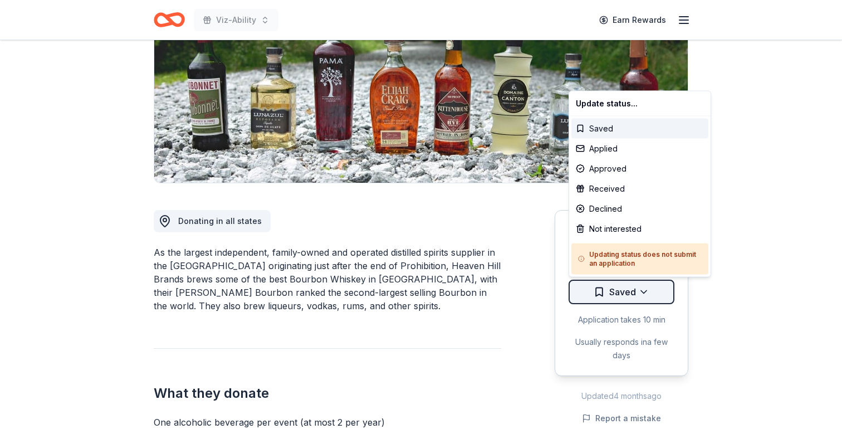
click at [641, 274] on html "Viz-Ability Earn Rewards Due [DATE] Share Heaven Hill Brands New • 1 reviews 2 …" at bounding box center [421, 59] width 842 height 429
click at [608, 148] on div "Applied" at bounding box center [640, 149] width 137 height 20
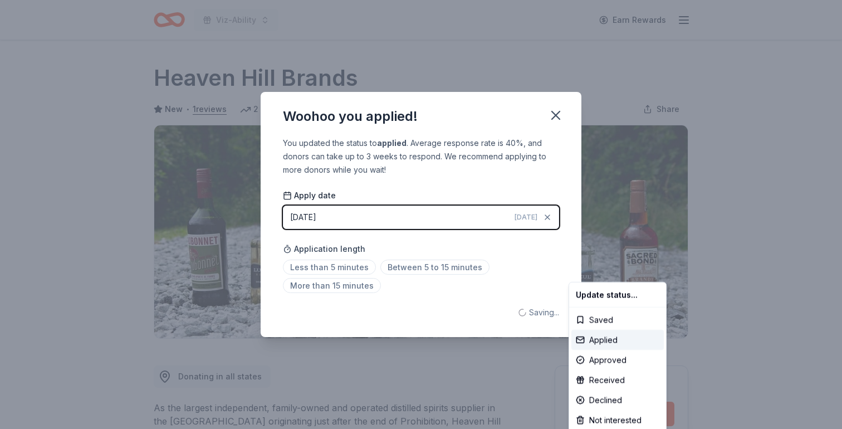
scroll to position [0, 0]
click at [433, 221] on html "Viz-Ability Earn Rewards Due [DATE] Share Heaven Hill Brands New • 1 reviews 2 …" at bounding box center [421, 214] width 842 height 429
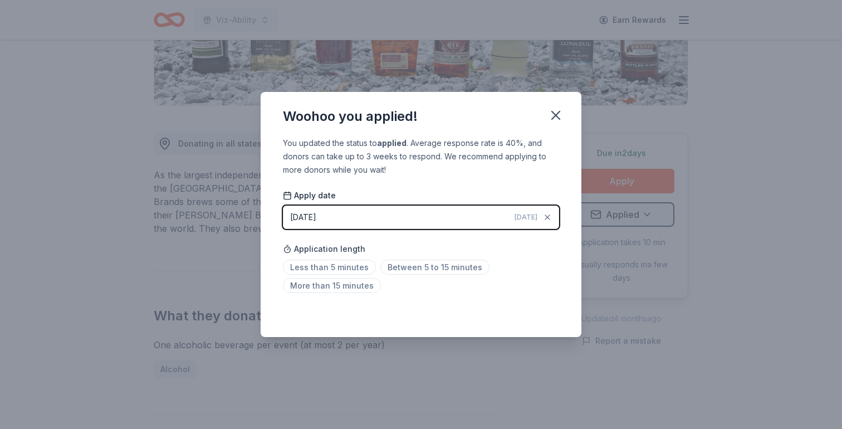
click at [302, 219] on div "[DATE]" at bounding box center [303, 217] width 26 height 13
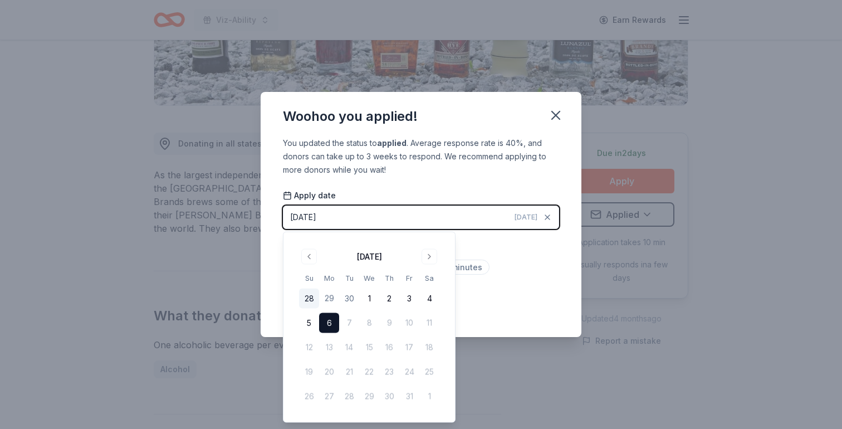
drag, startPoint x: 328, startPoint y: 298, endPoint x: 307, endPoint y: 299, distance: 20.6
click at [307, 299] on tr "28 29 30 1 2 3 4" at bounding box center [369, 299] width 140 height 20
click at [307, 299] on button "28" at bounding box center [309, 299] width 20 height 20
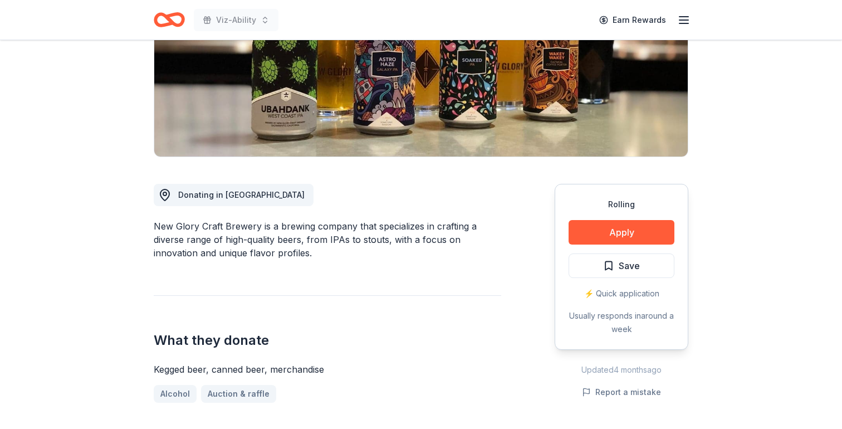
scroll to position [271, 0]
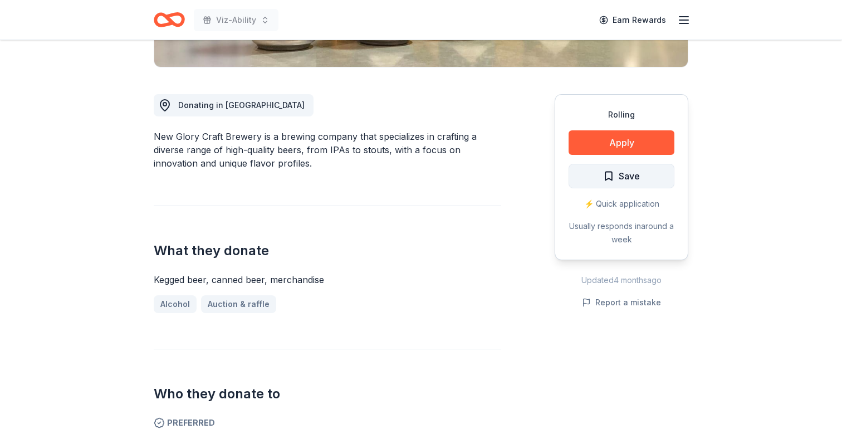
click at [609, 172] on span "Save" at bounding box center [621, 176] width 37 height 14
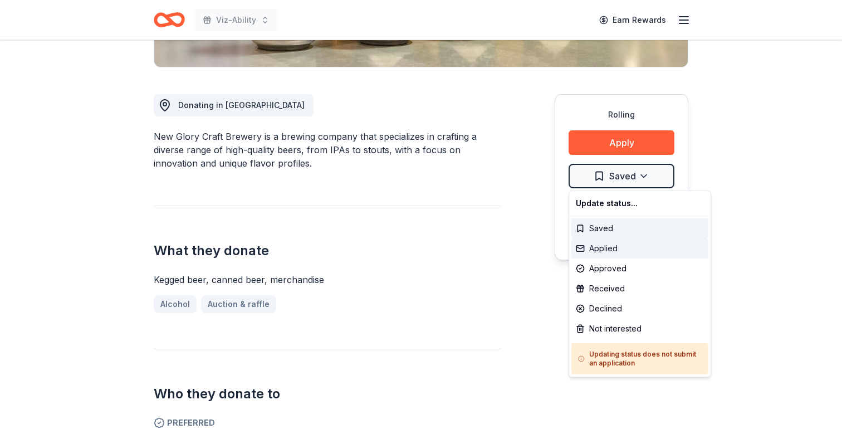
click at [595, 255] on div "Applied" at bounding box center [640, 248] width 137 height 20
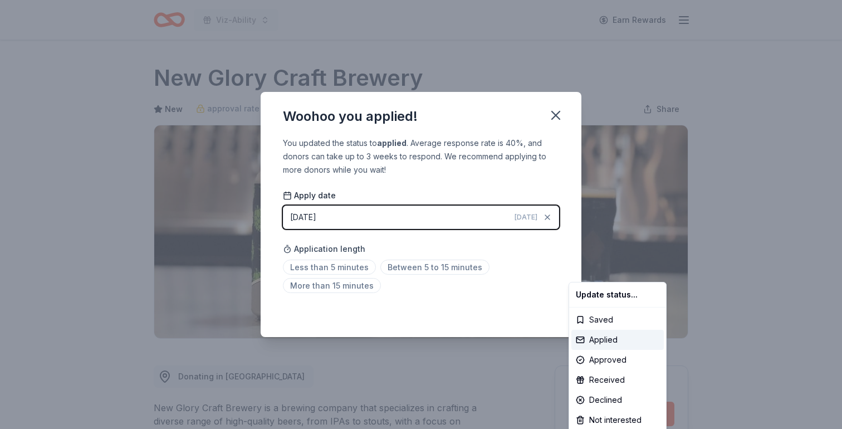
click at [557, 114] on html "Viz-Ability Earn Rewards Rolling Share New Glory Craft Brewery New approval rat…" at bounding box center [421, 214] width 842 height 429
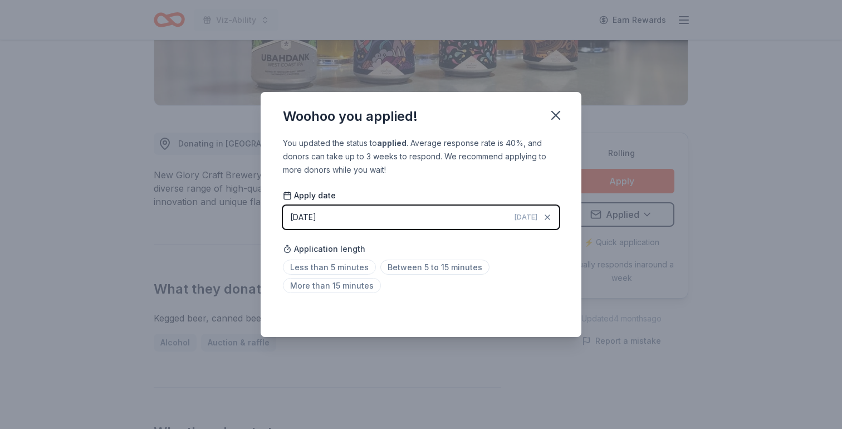
click at [557, 114] on icon "button" at bounding box center [556, 115] width 8 height 8
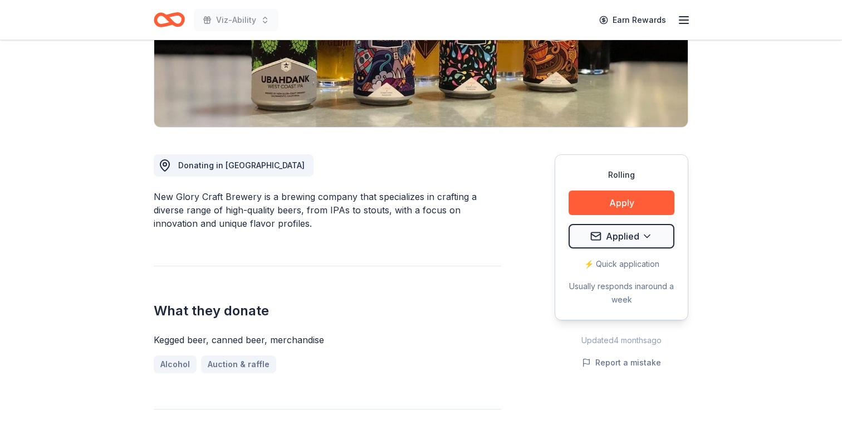
scroll to position [298, 0]
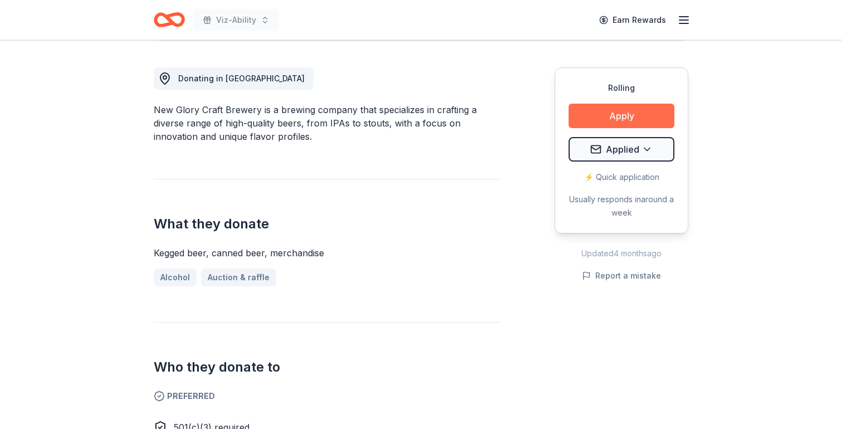
click at [643, 118] on button "Apply" at bounding box center [622, 116] width 106 height 25
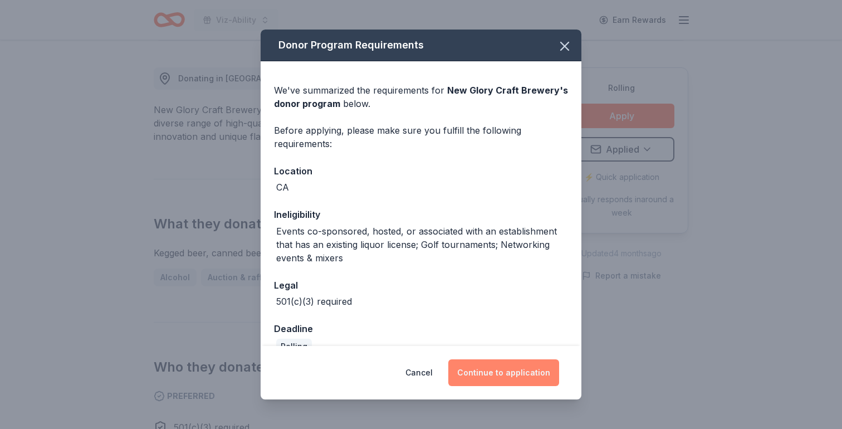
click at [515, 379] on button "Continue to application" at bounding box center [503, 372] width 111 height 27
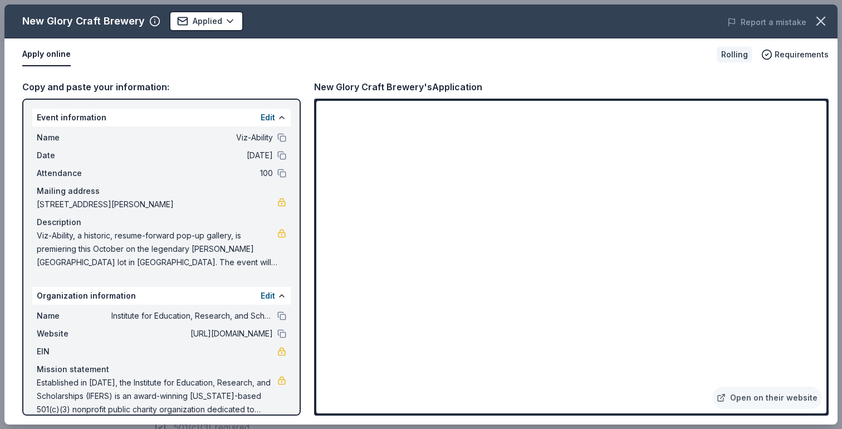
drag, startPoint x: 14, startPoint y: 19, endPoint x: 138, endPoint y: 21, distance: 123.1
click at [139, 21] on div "New Glory Craft Brewery Applied" at bounding box center [254, 21] width 500 height 20
drag, startPoint x: 140, startPoint y: 21, endPoint x: 10, endPoint y: 22, distance: 130.4
click at [10, 22] on div "New Glory Craft Brewery Applied" at bounding box center [254, 21] width 500 height 20
drag, startPoint x: 311, startPoint y: 85, endPoint x: 428, endPoint y: 85, distance: 117.0
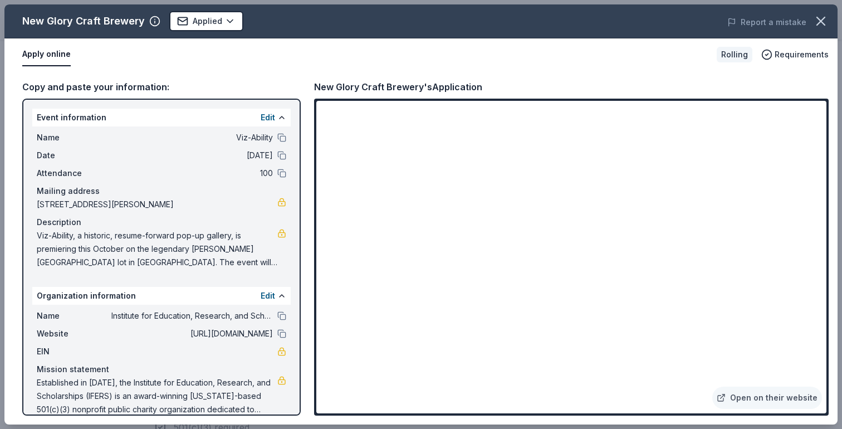
click at [428, 85] on div "Copy and paste your information: Event information Edit Name Viz-Ability Date 1…" at bounding box center [420, 248] width 833 height 354
drag, startPoint x: 428, startPoint y: 85, endPoint x: 284, endPoint y: 84, distance: 143.7
click at [284, 84] on div "Copy and paste your information: Event information Edit Name Viz-Ability Date 1…" at bounding box center [420, 248] width 833 height 354
click at [823, 21] on icon "button" at bounding box center [821, 21] width 16 height 16
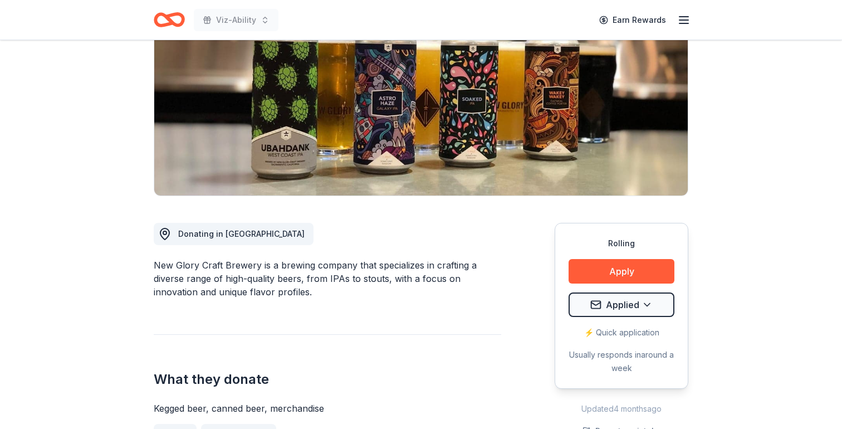
scroll to position [143, 0]
click at [647, 286] on html "Viz-Ability Earn Rewards Rolling Share New Glory Craft Brewery New approval rat…" at bounding box center [421, 71] width 842 height 429
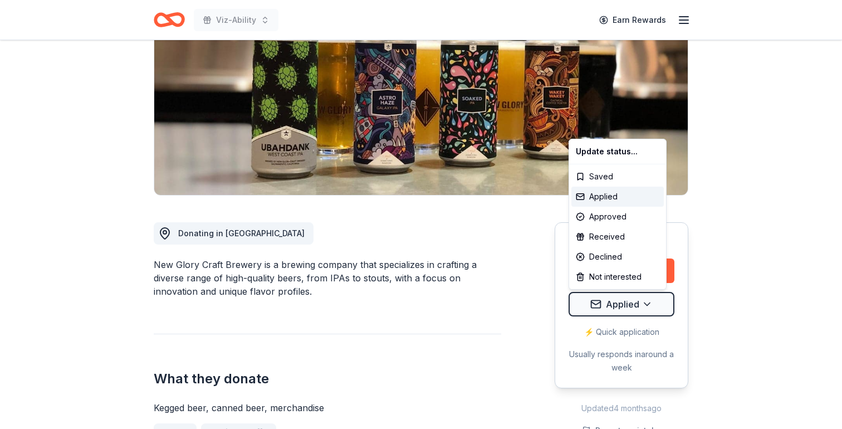
click at [729, 281] on html "Viz-Ability Earn Rewards Rolling Share New Glory Craft Brewery New approval rat…" at bounding box center [421, 71] width 842 height 429
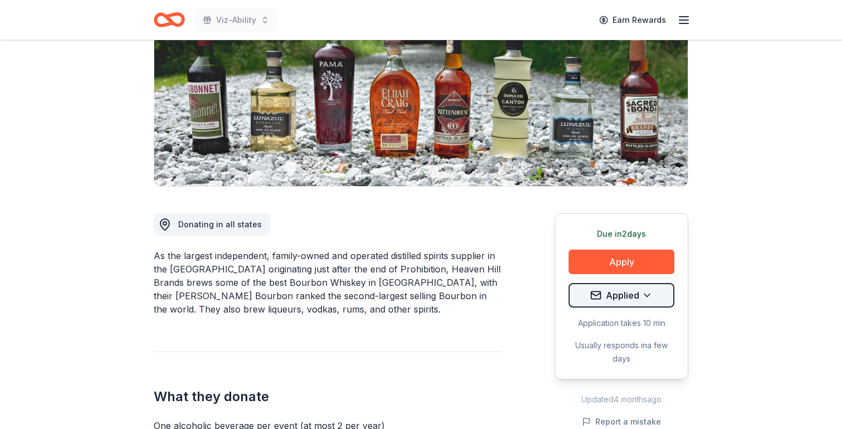
scroll to position [170, 0]
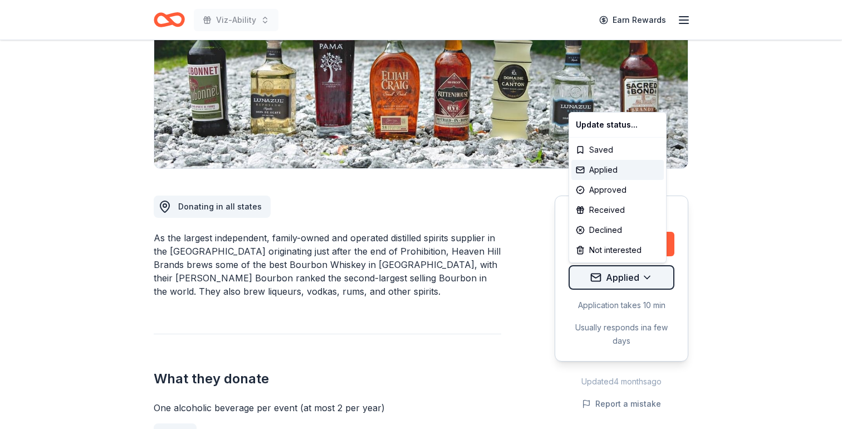
click at [645, 259] on html "Viz-Ability Earn Rewards Due [DATE] Share Heaven Hill Brands New • 1 reviews 2 …" at bounding box center [421, 44] width 842 height 429
click at [618, 165] on div "Applied" at bounding box center [618, 170] width 92 height 20
click at [654, 259] on html "Viz-Ability Earn Rewards Due [DATE] Share Heaven Hill Brands New • 1 reviews 2 …" at bounding box center [421, 44] width 842 height 429
click at [746, 251] on html "Viz-Ability Earn Rewards Due [DATE] Share Heaven Hill Brands New • 1 reviews 2 …" at bounding box center [421, 44] width 842 height 429
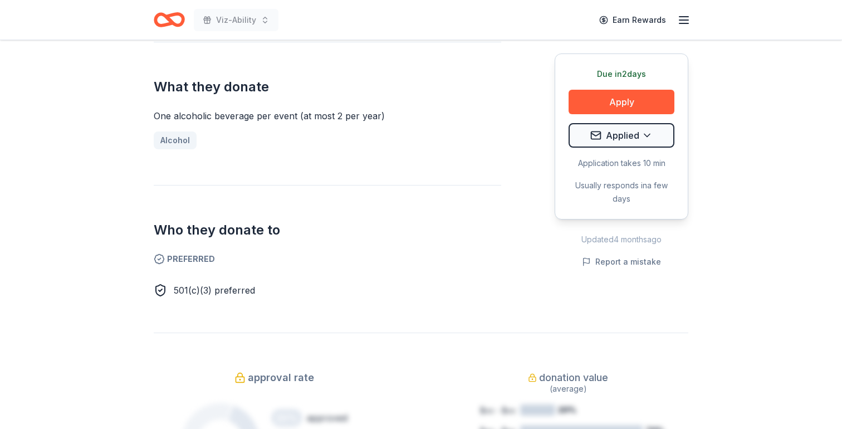
scroll to position [0, 0]
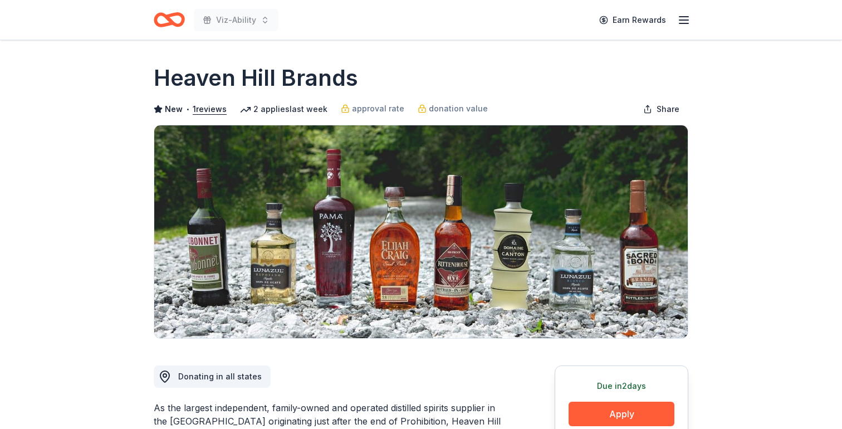
click at [158, 10] on icon "Home" at bounding box center [169, 20] width 31 height 26
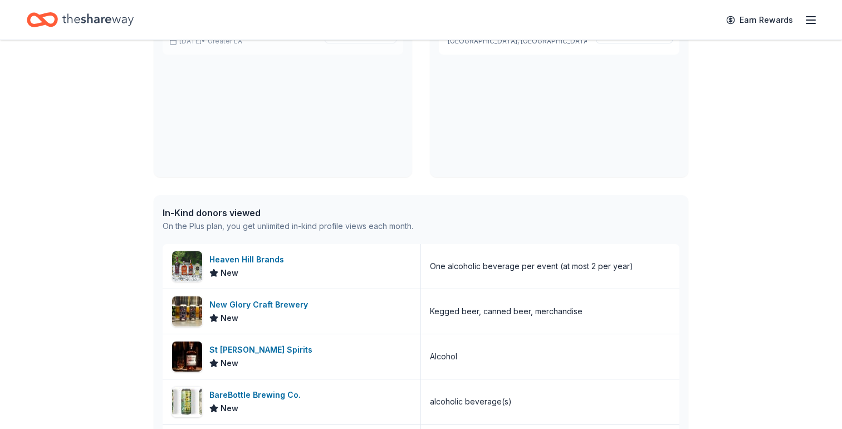
scroll to position [141, 0]
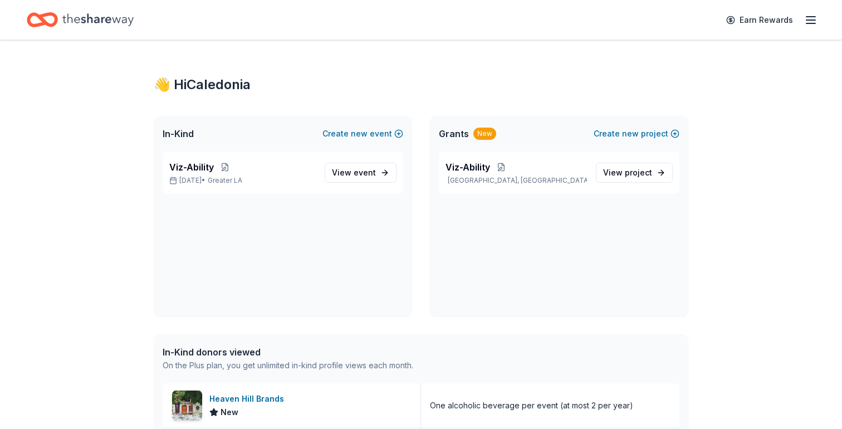
click at [245, 174] on div "Viz-Ability [DATE] • Greater LA" at bounding box center [242, 172] width 147 height 25
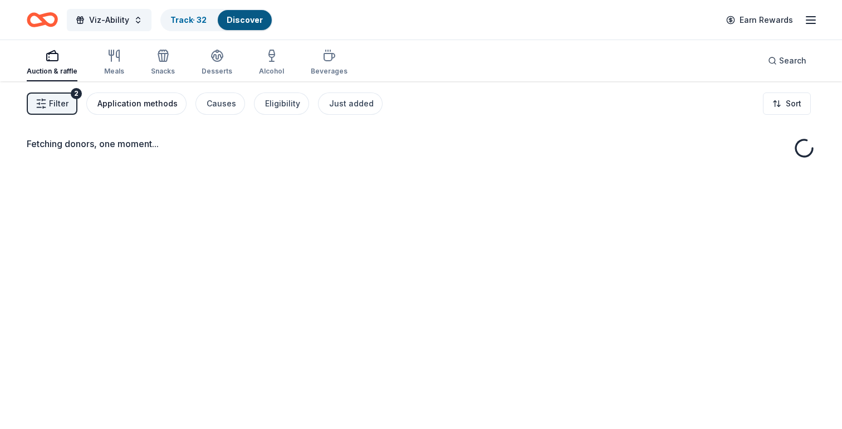
click at [135, 104] on div "Application methods" at bounding box center [137, 103] width 80 height 13
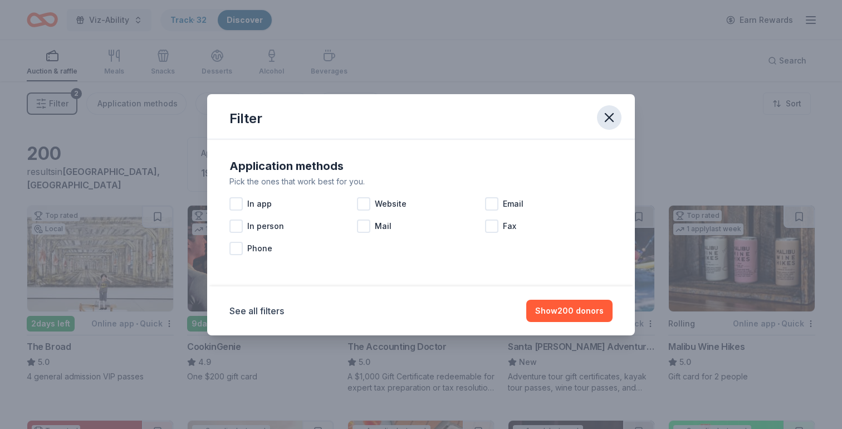
click at [599, 119] on button "button" at bounding box center [609, 117] width 25 height 25
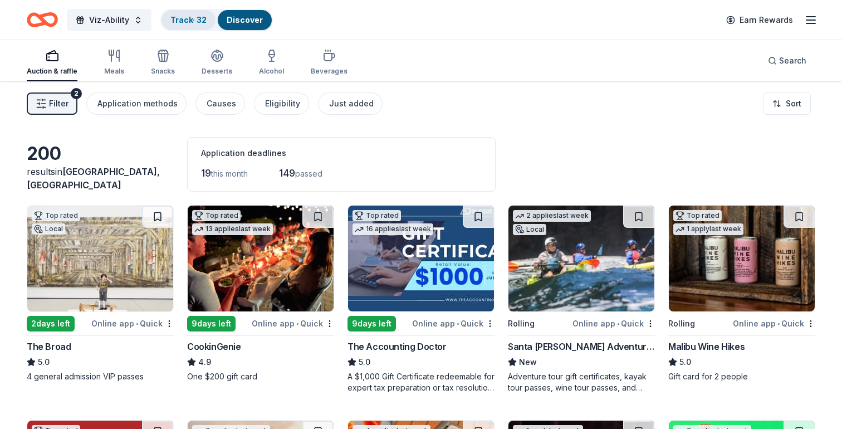
click at [177, 20] on link "Track · 32" at bounding box center [188, 19] width 36 height 9
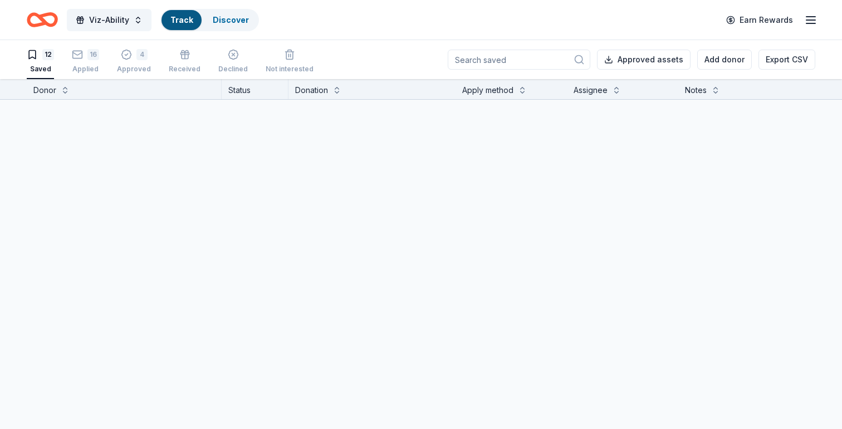
scroll to position [1, 0]
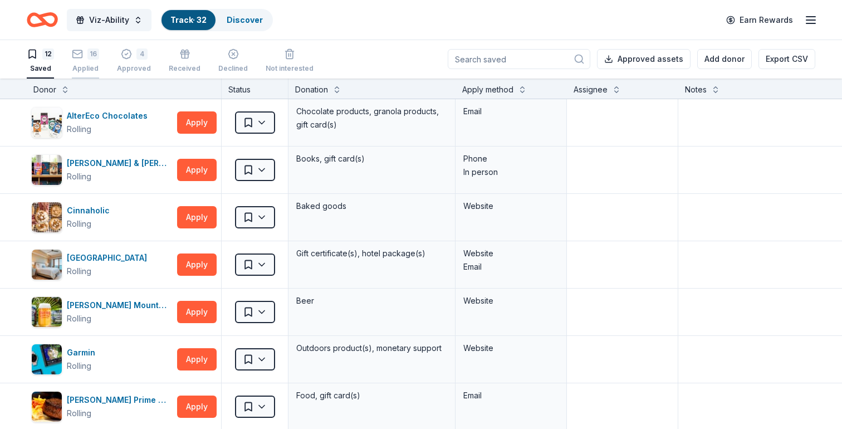
click at [89, 57] on div "16" at bounding box center [93, 53] width 12 height 11
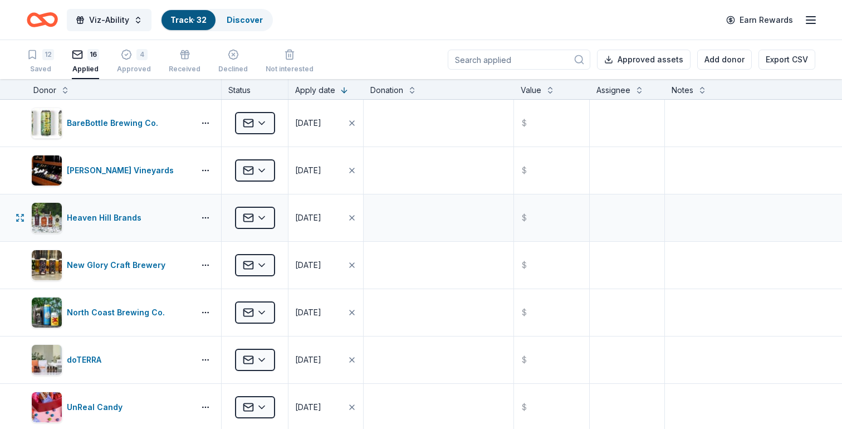
click at [320, 219] on div "10/06/2025" at bounding box center [308, 217] width 26 height 13
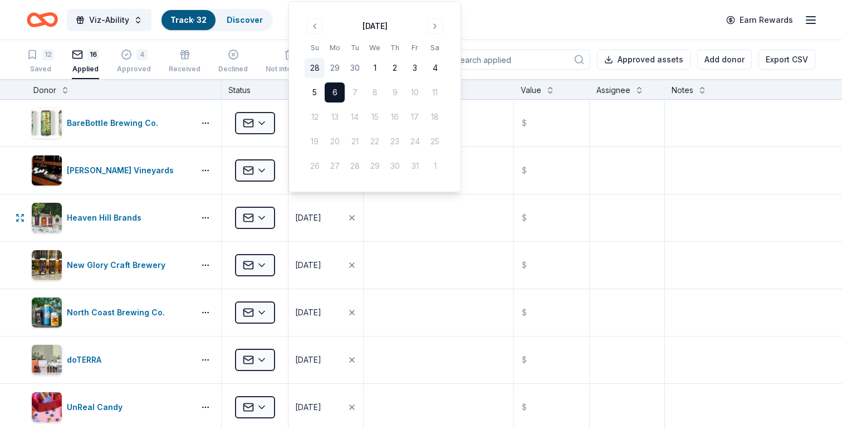
click at [315, 66] on button "28" at bounding box center [315, 68] width 20 height 20
click at [418, 227] on textarea at bounding box center [439, 218] width 148 height 45
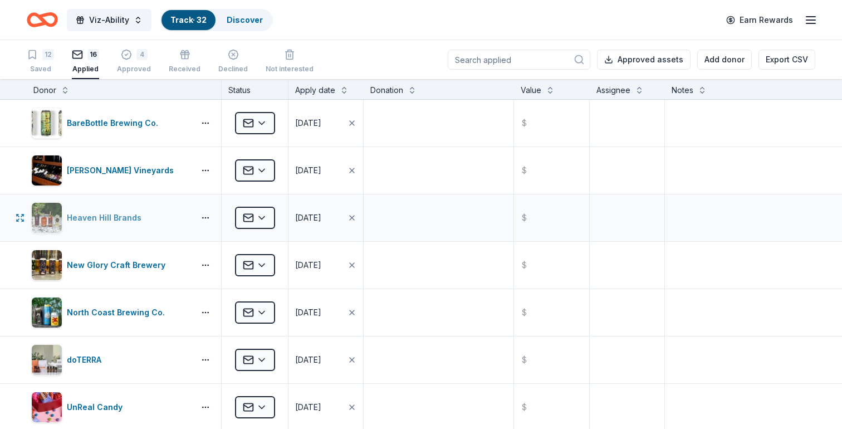
click at [103, 217] on div "Heaven Hill Brands" at bounding box center [106, 217] width 79 height 13
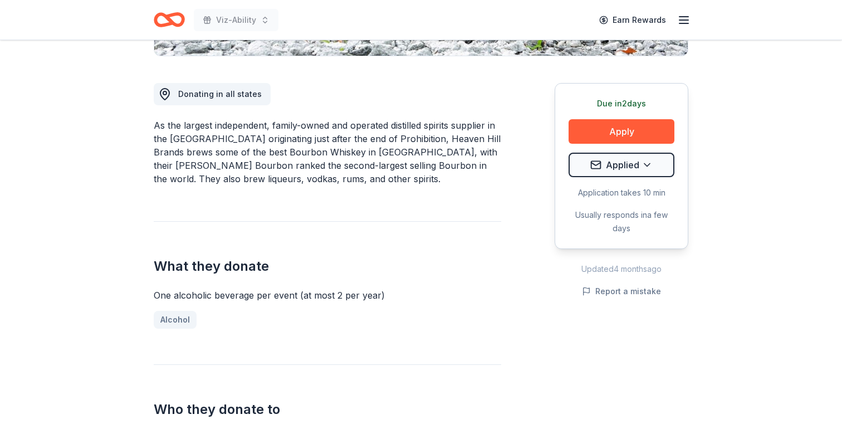
scroll to position [167, 0]
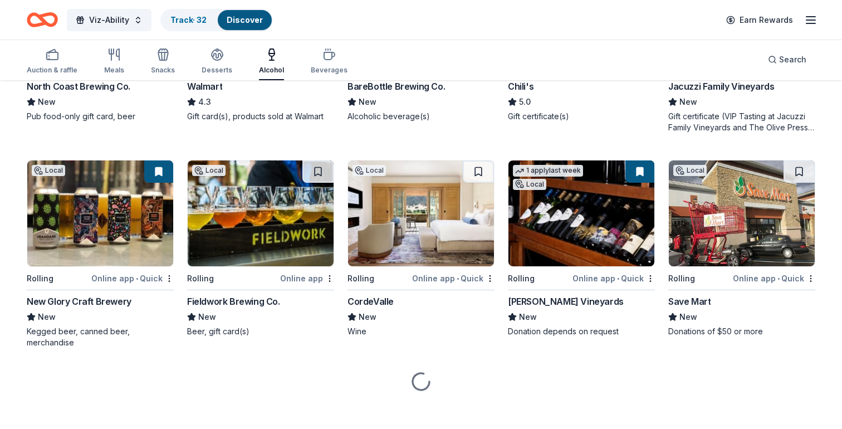
scroll to position [699, 0]
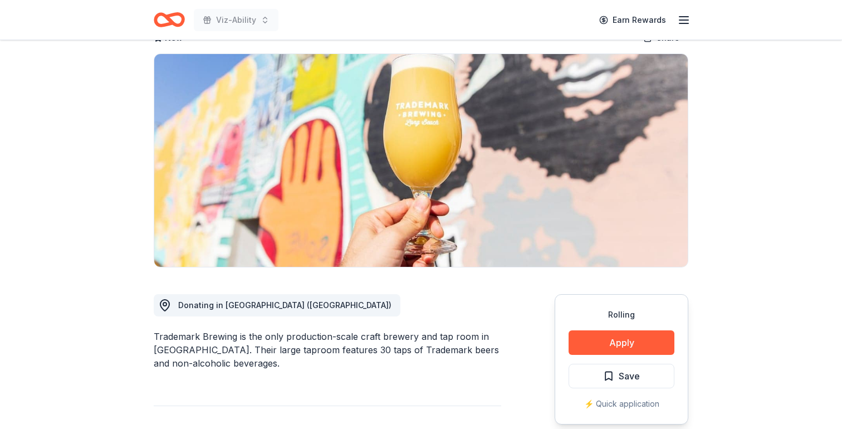
scroll to position [75, 0]
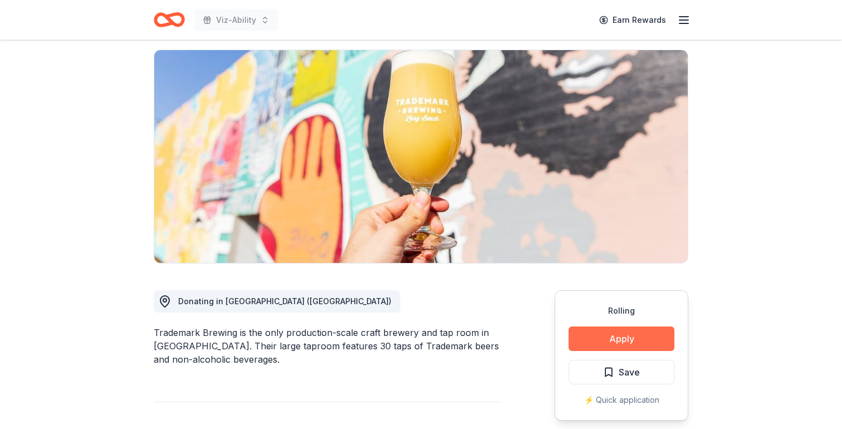
click at [606, 340] on button "Apply" at bounding box center [622, 338] width 106 height 25
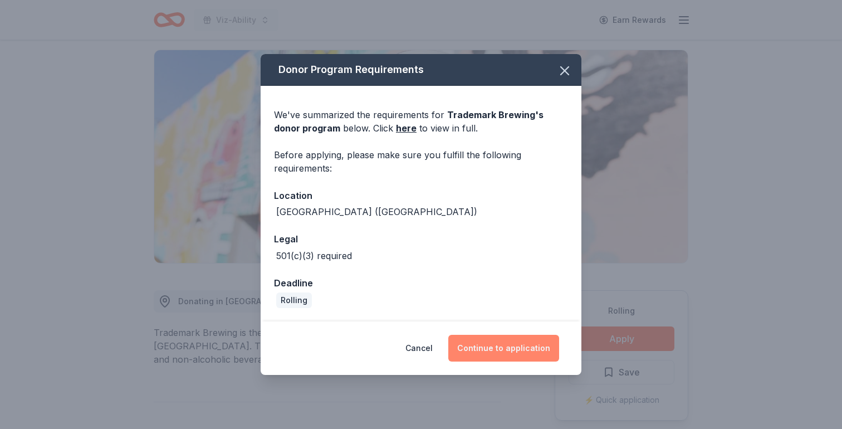
click at [510, 351] on button "Continue to application" at bounding box center [503, 348] width 111 height 27
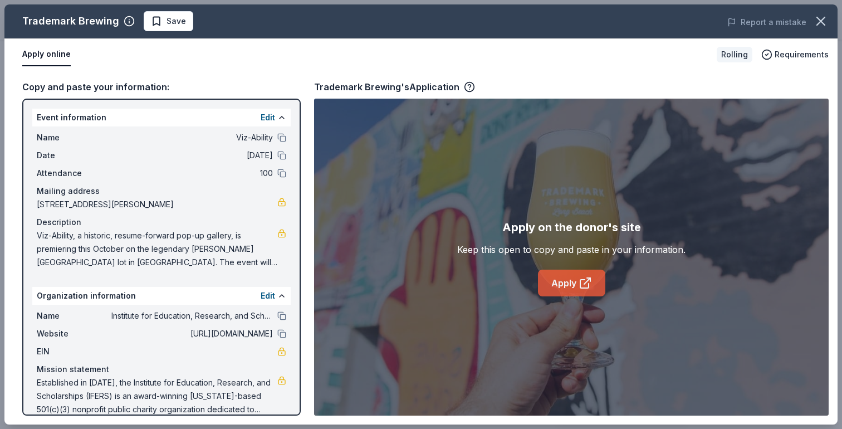
click at [568, 287] on link "Apply" at bounding box center [571, 283] width 67 height 27
click at [818, 13] on icon "button" at bounding box center [821, 21] width 16 height 16
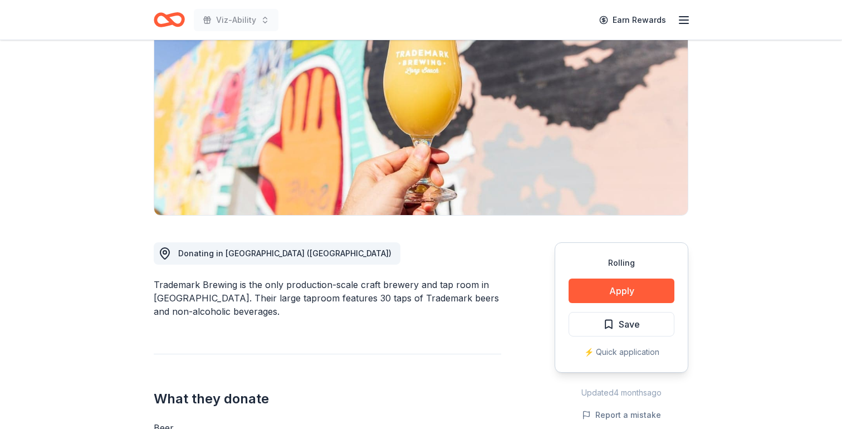
scroll to position [125, 0]
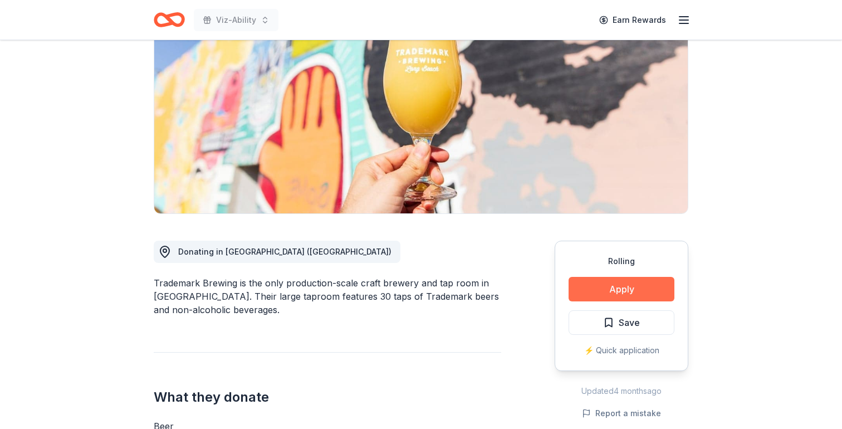
click at [627, 295] on button "Apply" at bounding box center [622, 289] width 106 height 25
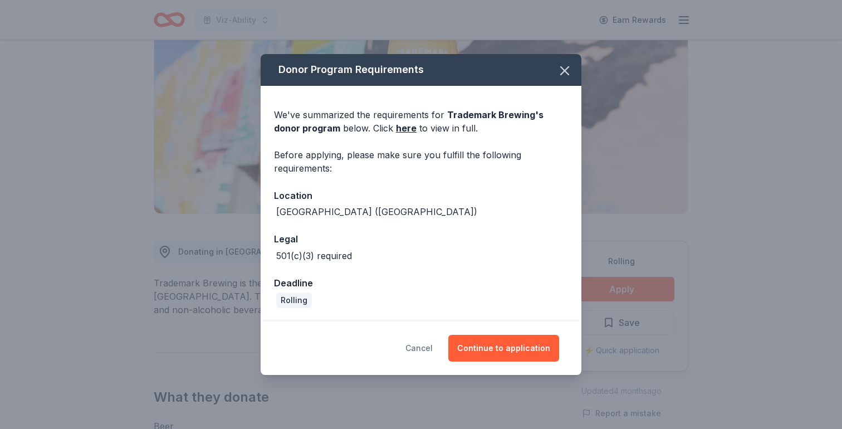
click at [422, 347] on button "Cancel" at bounding box center [419, 348] width 27 height 27
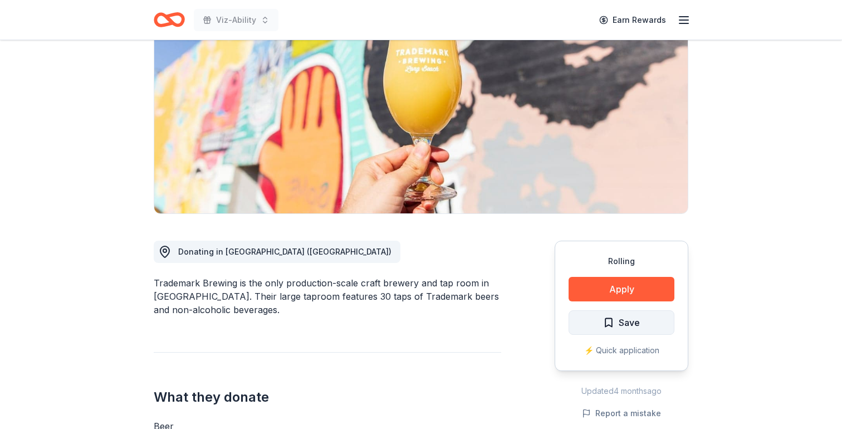
click at [626, 324] on span "Save" at bounding box center [629, 322] width 21 height 14
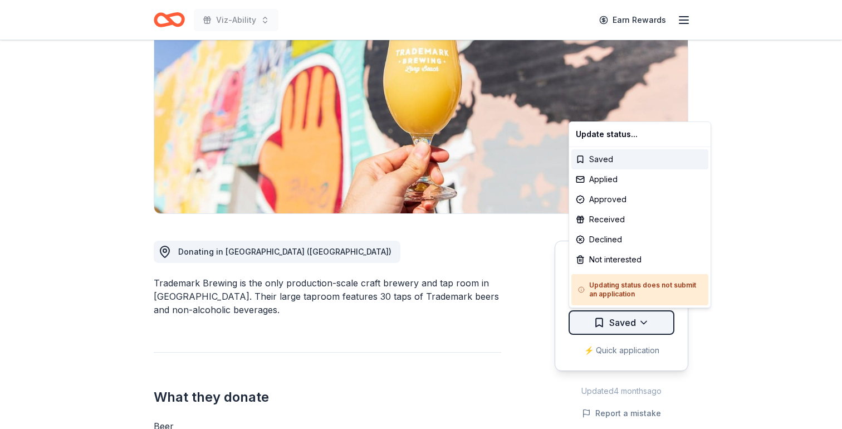
click at [638, 304] on html "Viz-Ability Earn Rewards Rolling Share Trademark Brewing New Share Donating in …" at bounding box center [421, 89] width 842 height 429
click at [613, 183] on div "Applied" at bounding box center [640, 179] width 137 height 20
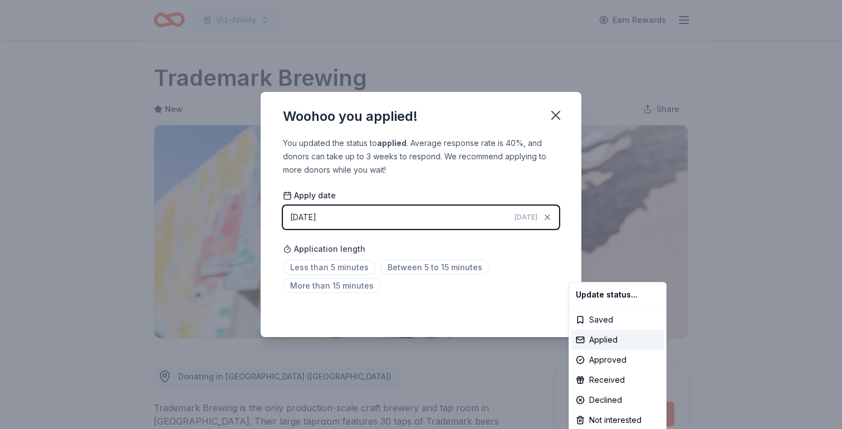
click at [325, 269] on html "Viz-Ability Earn Rewards Rolling Share Trademark Brewing New Share Donating in …" at bounding box center [421, 214] width 842 height 429
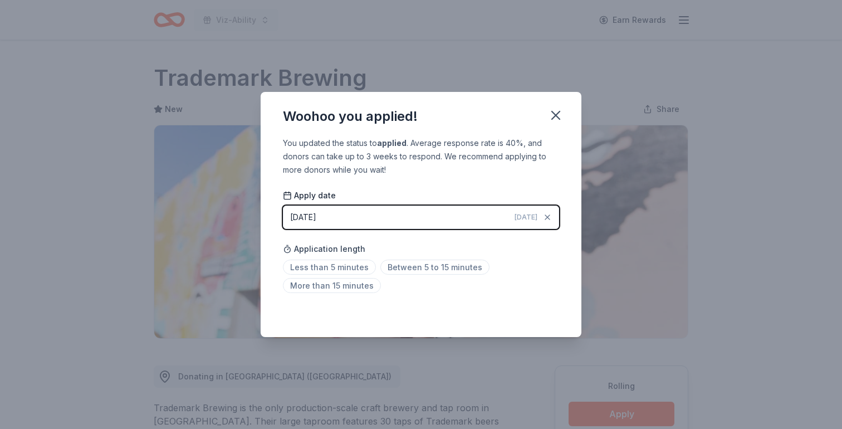
scroll to position [233, 0]
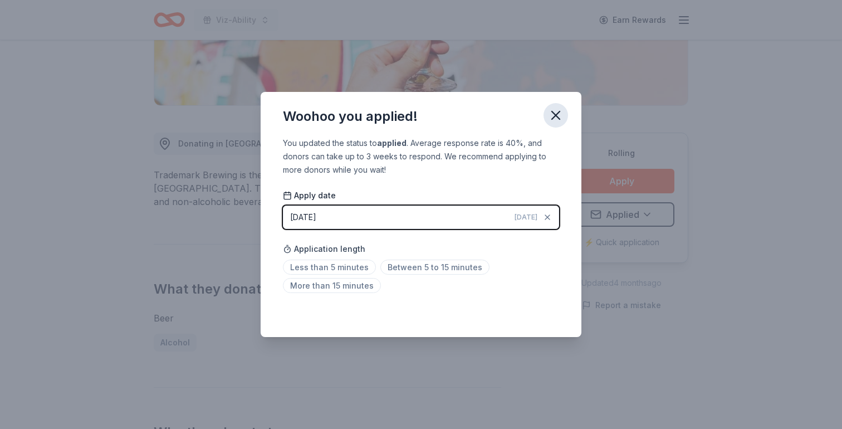
click at [554, 116] on icon "button" at bounding box center [556, 115] width 8 height 8
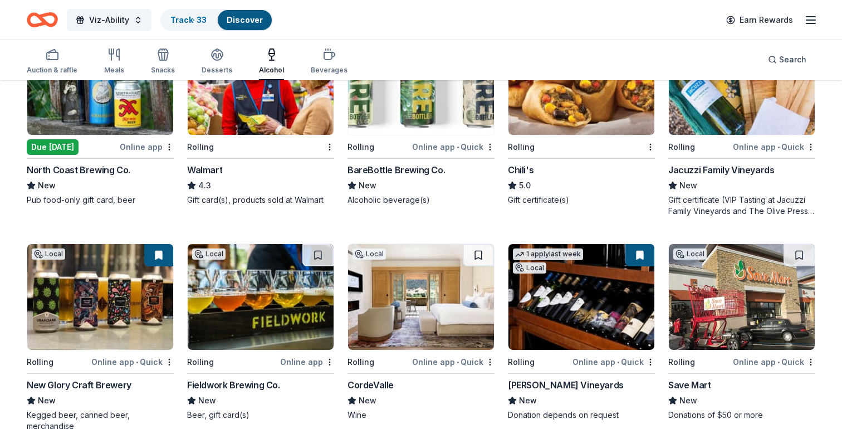
scroll to position [622, 0]
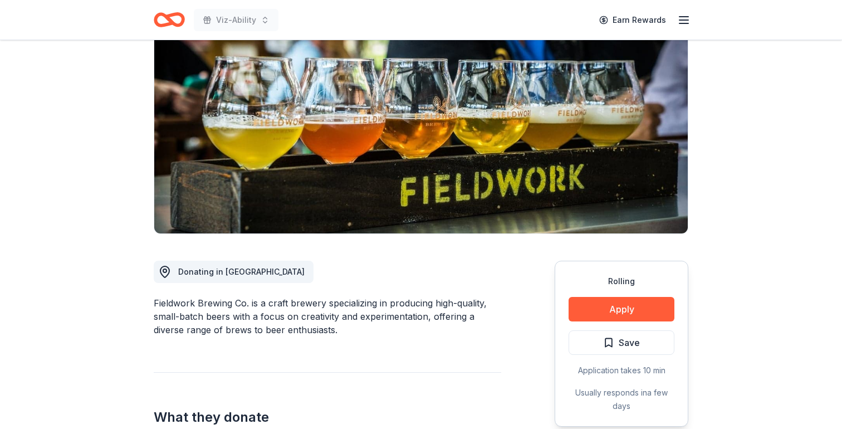
scroll to position [108, 0]
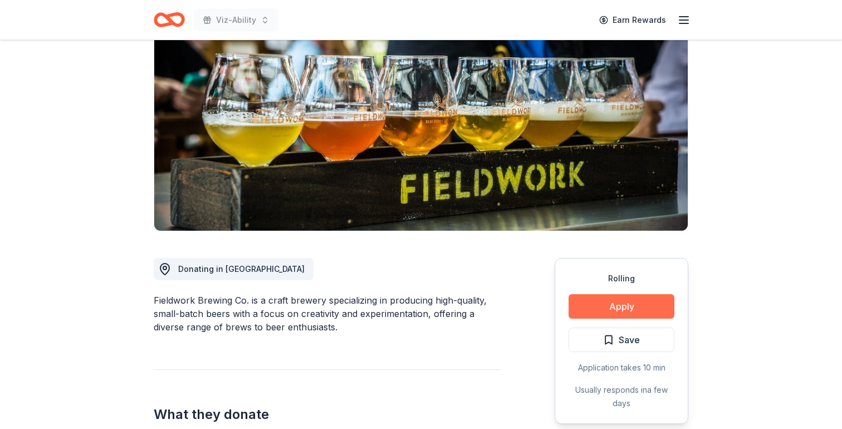
click at [614, 314] on button "Apply" at bounding box center [622, 306] width 106 height 25
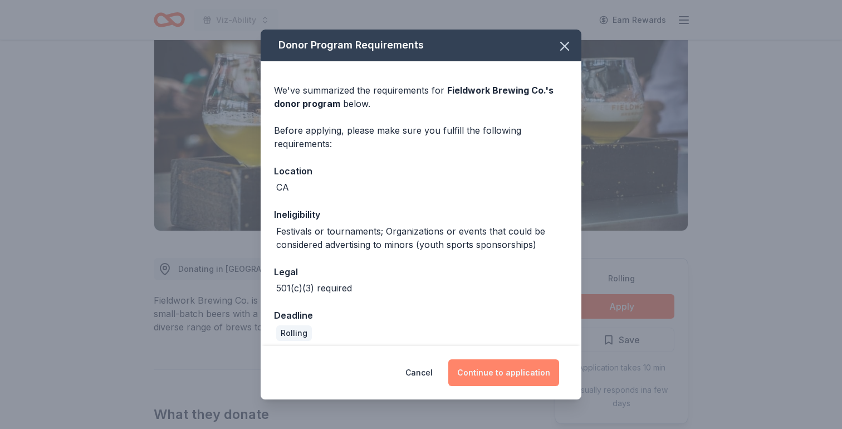
click at [500, 379] on button "Continue to application" at bounding box center [503, 372] width 111 height 27
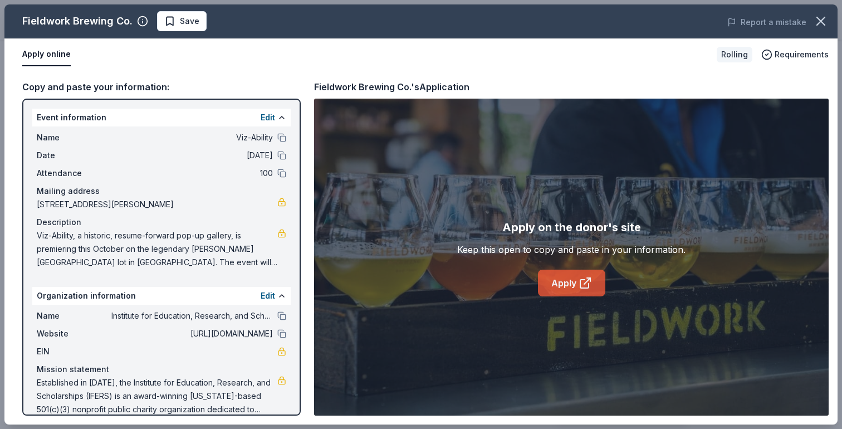
click at [573, 286] on link "Apply" at bounding box center [571, 283] width 67 height 27
click at [822, 15] on icon "button" at bounding box center [821, 21] width 16 height 16
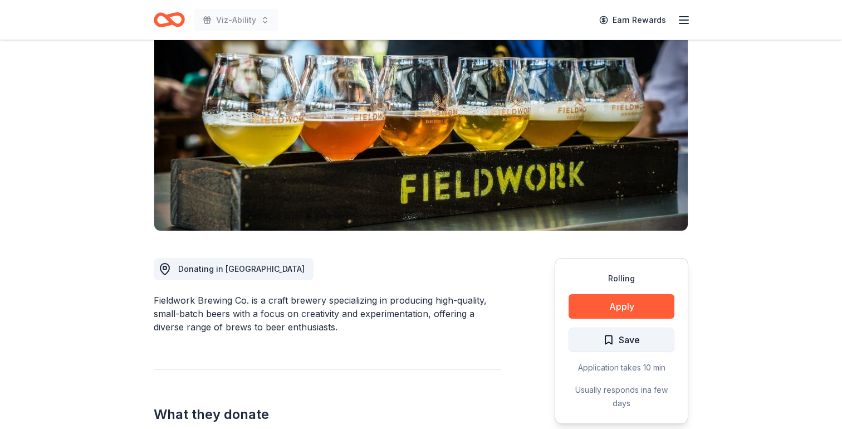
click at [602, 338] on button "Save" at bounding box center [622, 340] width 106 height 25
click at [630, 321] on html "Viz-Ability Earn Rewards Rolling Share Fieldwork Brewing Co. New approval rate …" at bounding box center [421, 106] width 842 height 429
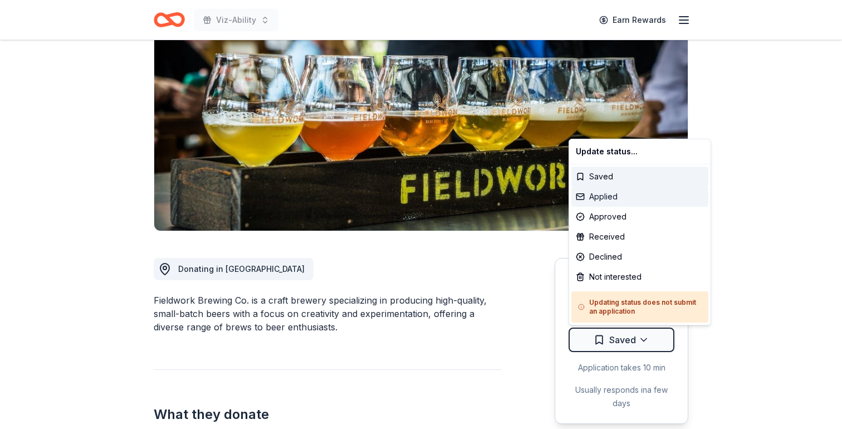
click at [614, 197] on div "Applied" at bounding box center [640, 197] width 137 height 20
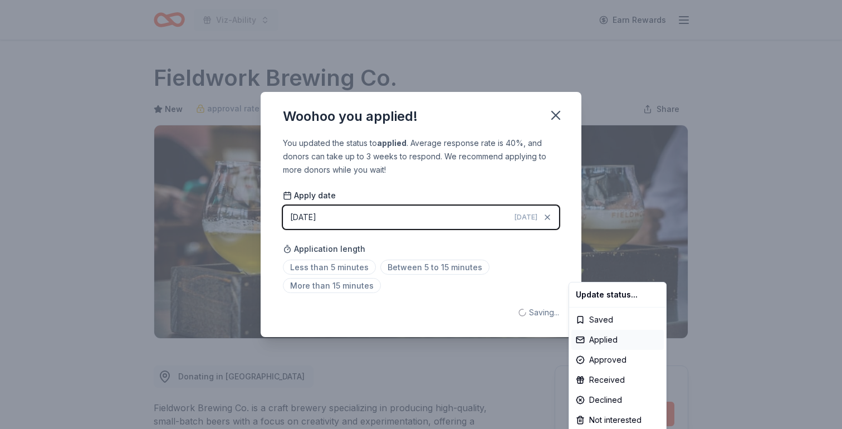
scroll to position [0, 0]
click at [324, 263] on html "Viz-Ability Earn Rewards Rolling Share Fieldwork Brewing Co. New approval rate …" at bounding box center [421, 214] width 842 height 429
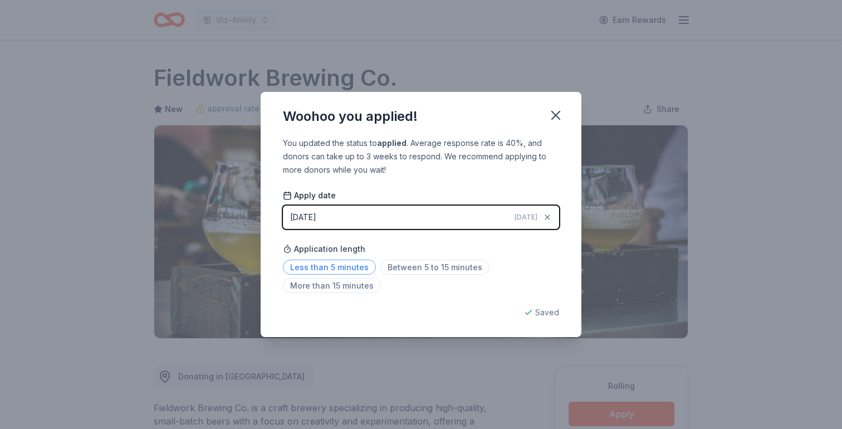
scroll to position [233, 0]
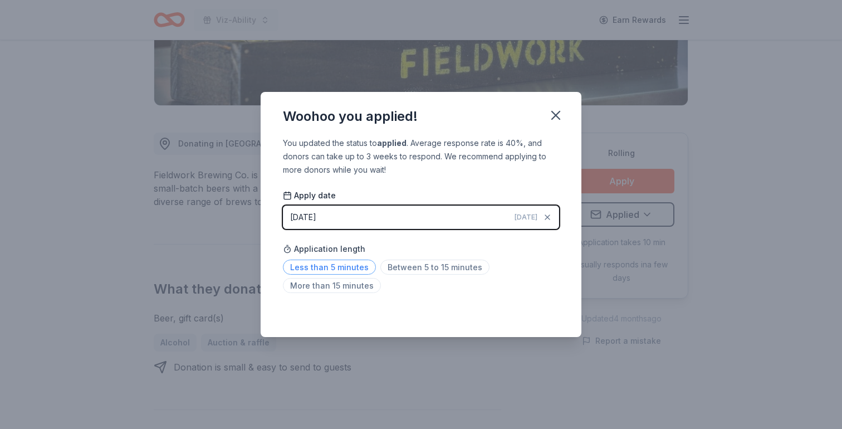
click at [347, 263] on span "Less than 5 minutes" at bounding box center [329, 267] width 93 height 15
click at [553, 119] on icon "button" at bounding box center [556, 115] width 8 height 8
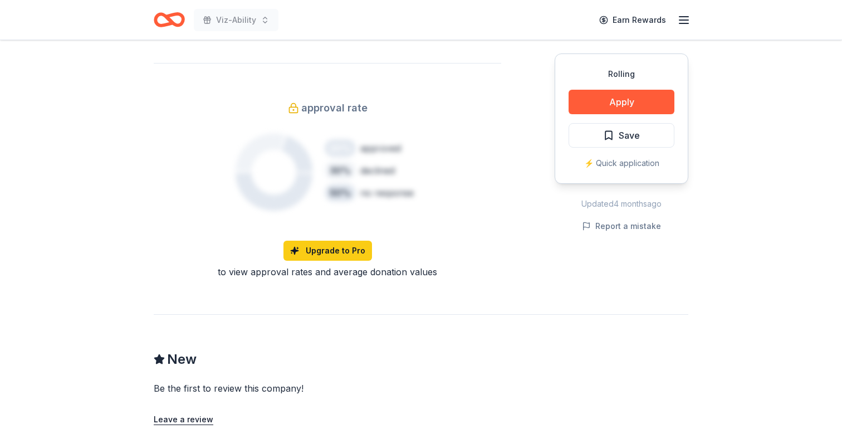
scroll to position [624, 0]
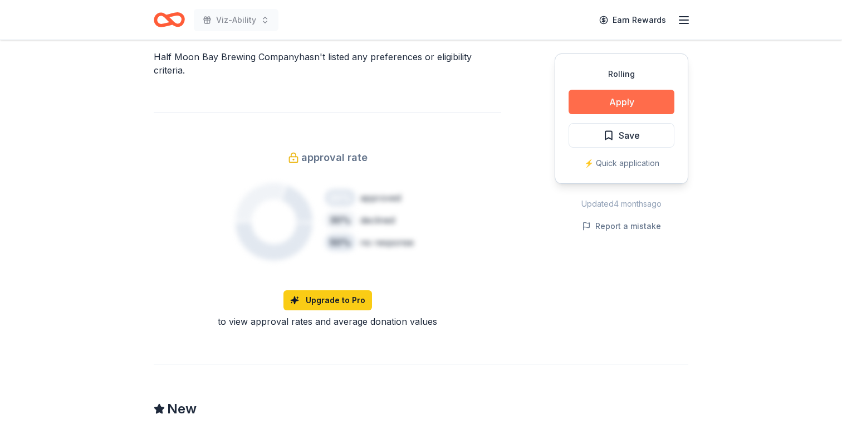
click at [618, 102] on button "Apply" at bounding box center [622, 102] width 106 height 25
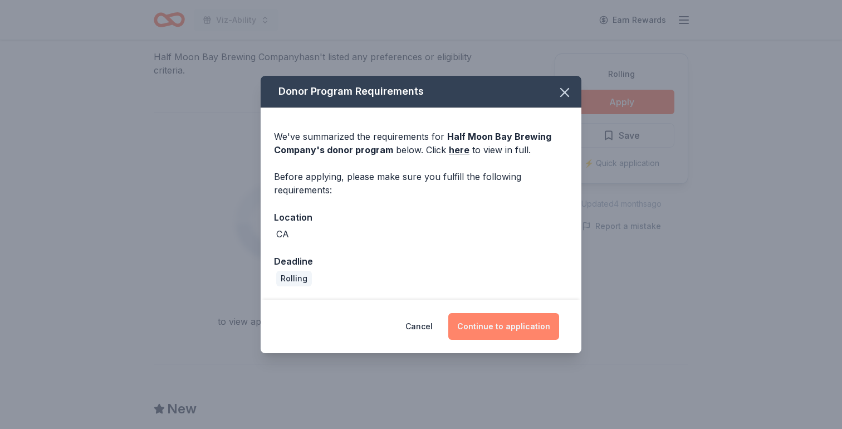
click at [529, 328] on button "Continue to application" at bounding box center [503, 326] width 111 height 27
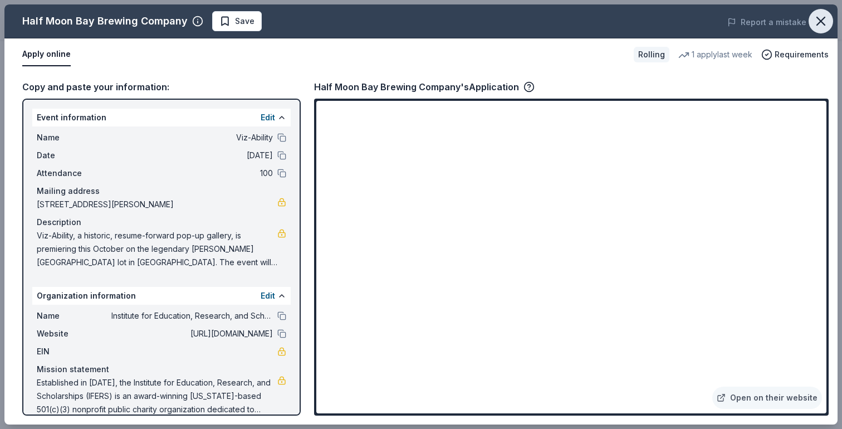
click at [814, 21] on icon "button" at bounding box center [821, 21] width 16 height 16
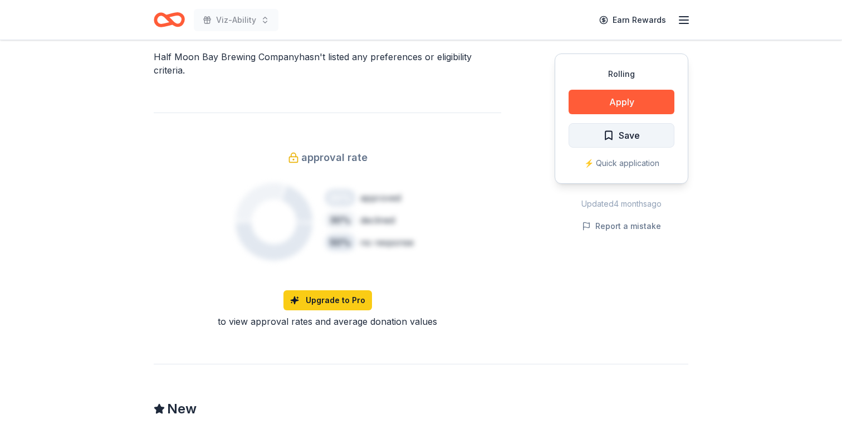
click at [618, 134] on span "Save" at bounding box center [621, 135] width 37 height 14
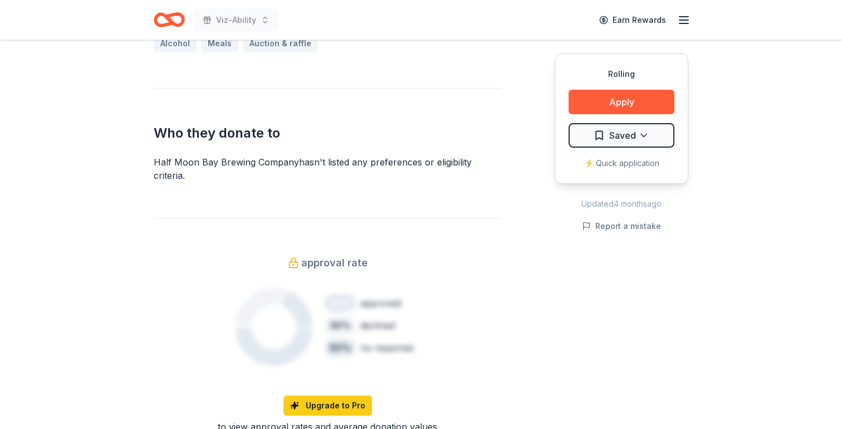
scroll to position [510, 0]
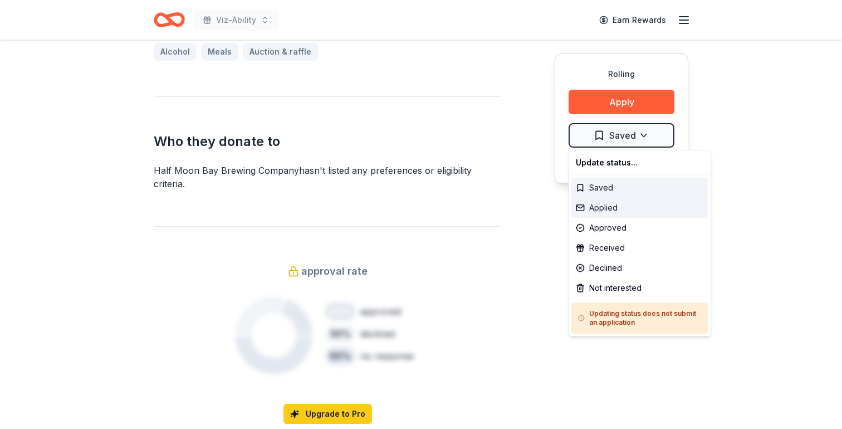
click at [609, 212] on div "Applied" at bounding box center [640, 208] width 137 height 20
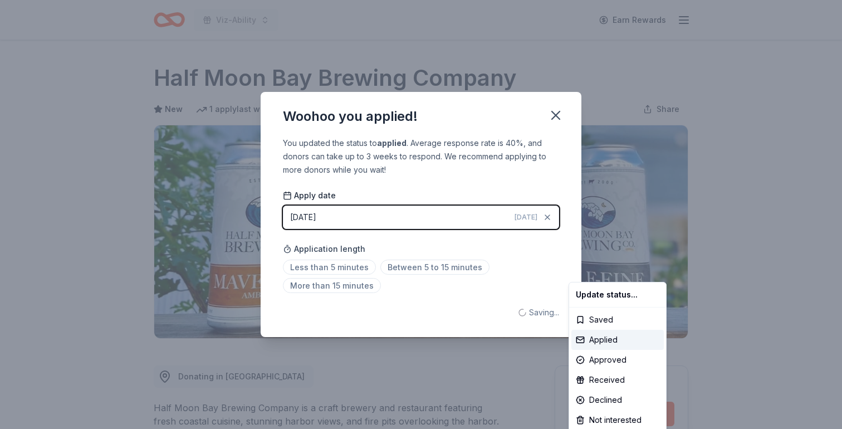
scroll to position [0, 0]
click at [355, 268] on html "Viz-Ability Earn Rewards Rolling Share Half Moon Bay Brewing Company New 1 appl…" at bounding box center [421, 214] width 842 height 429
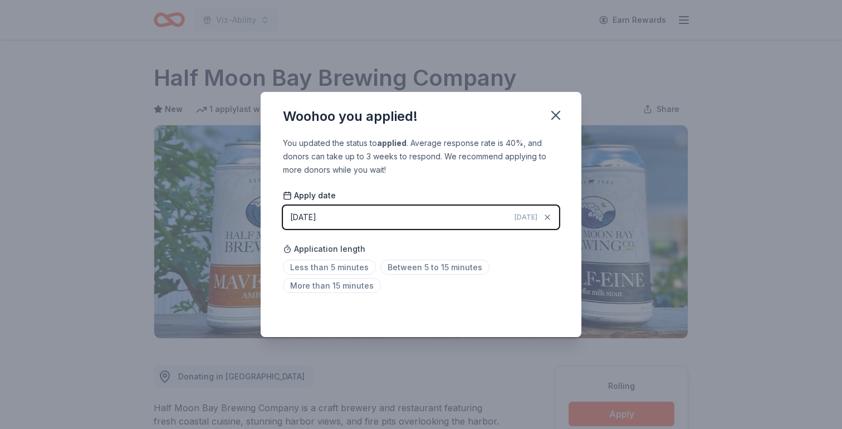
scroll to position [233, 0]
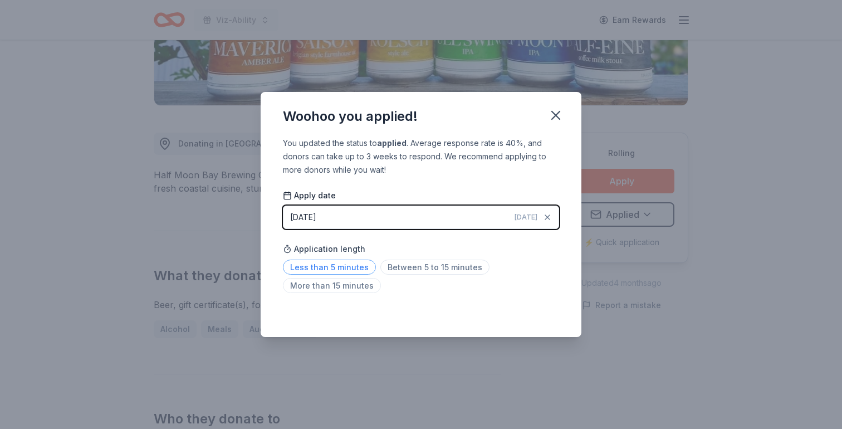
click at [328, 265] on span "Less than 5 minutes" at bounding box center [329, 267] width 93 height 15
click at [558, 111] on icon "button" at bounding box center [556, 116] width 16 height 16
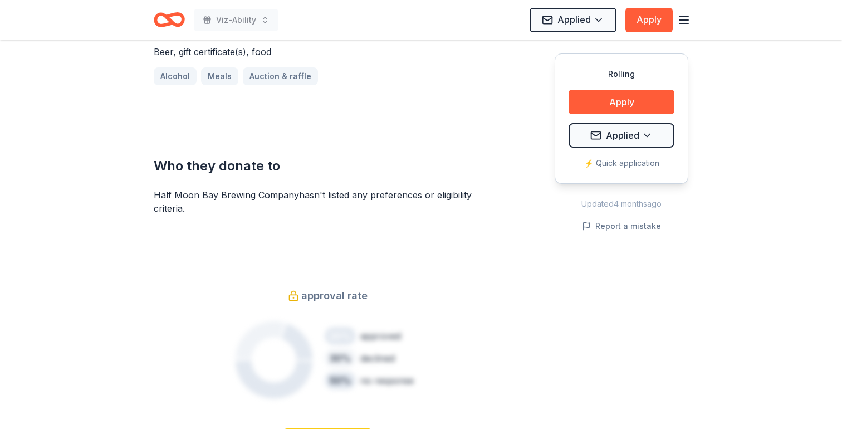
scroll to position [0, 0]
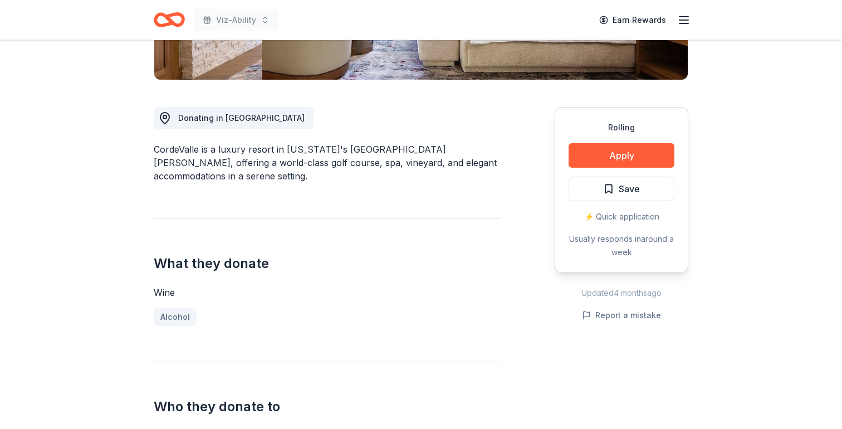
scroll to position [260, 0]
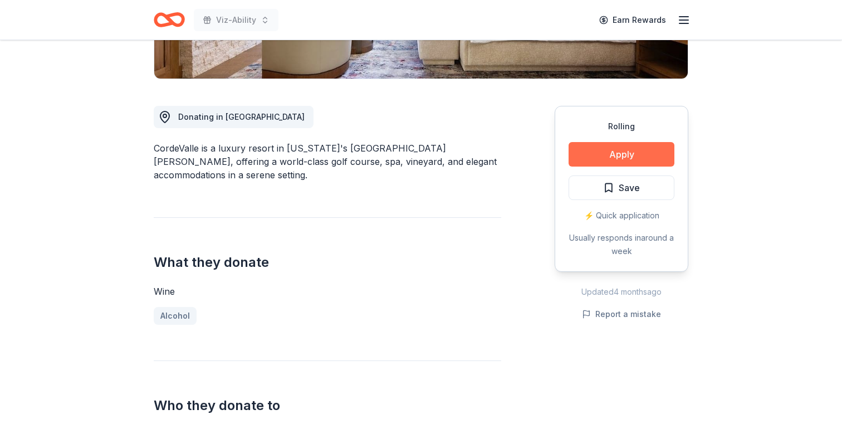
click at [608, 155] on button "Apply" at bounding box center [622, 154] width 106 height 25
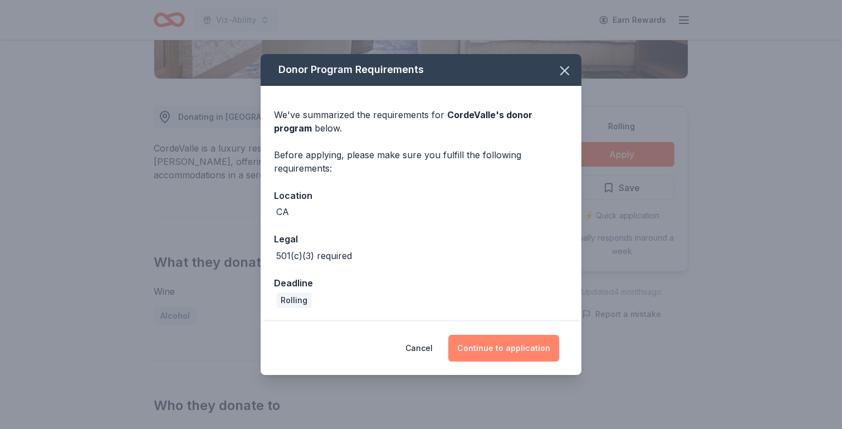
click at [491, 355] on button "Continue to application" at bounding box center [503, 348] width 111 height 27
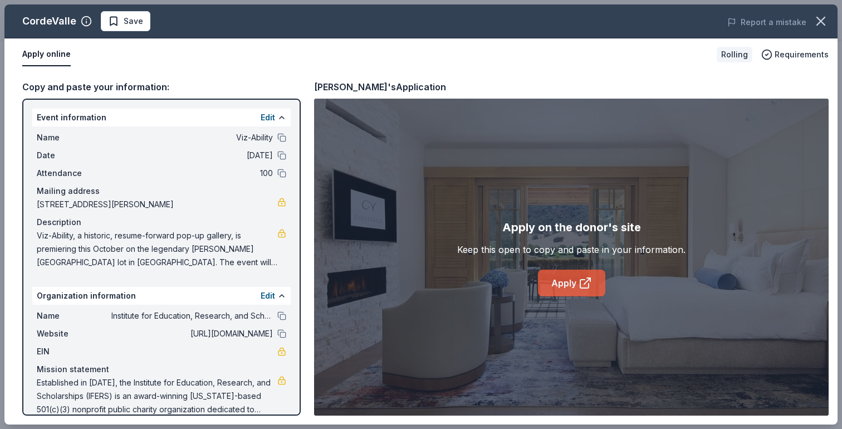
click at [568, 281] on link "Apply" at bounding box center [571, 283] width 67 height 27
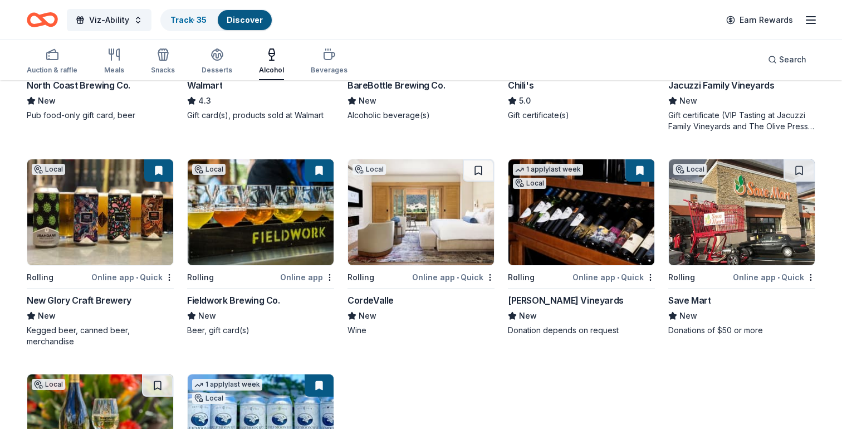
scroll to position [699, 0]
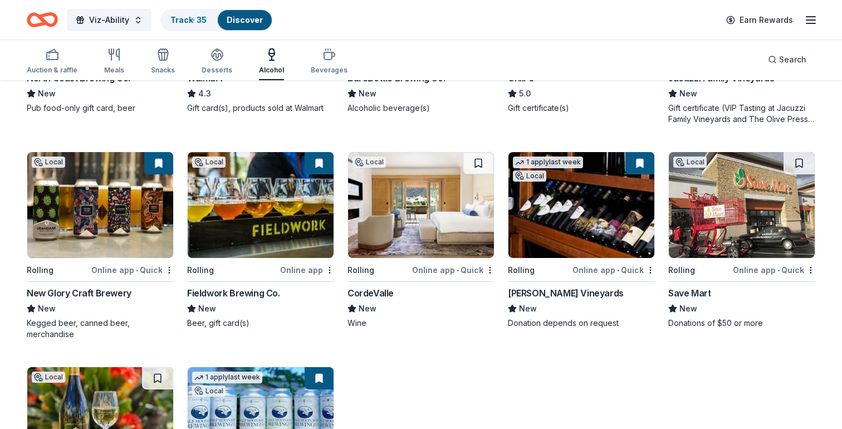
click at [712, 190] on img at bounding box center [742, 205] width 146 height 106
